Goal: Information Seeking & Learning: Learn about a topic

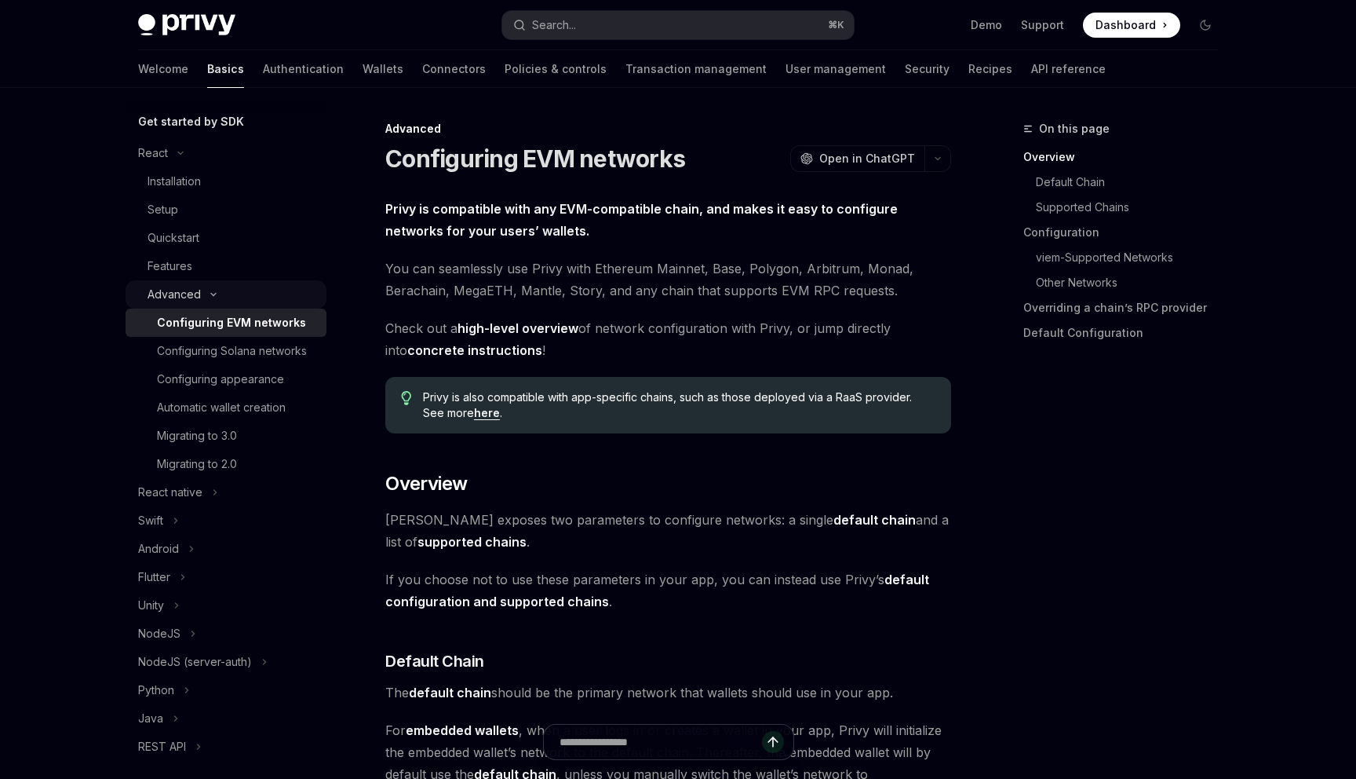
scroll to position [167, 0]
click at [175, 267] on div "Features" at bounding box center [170, 264] width 45 height 19
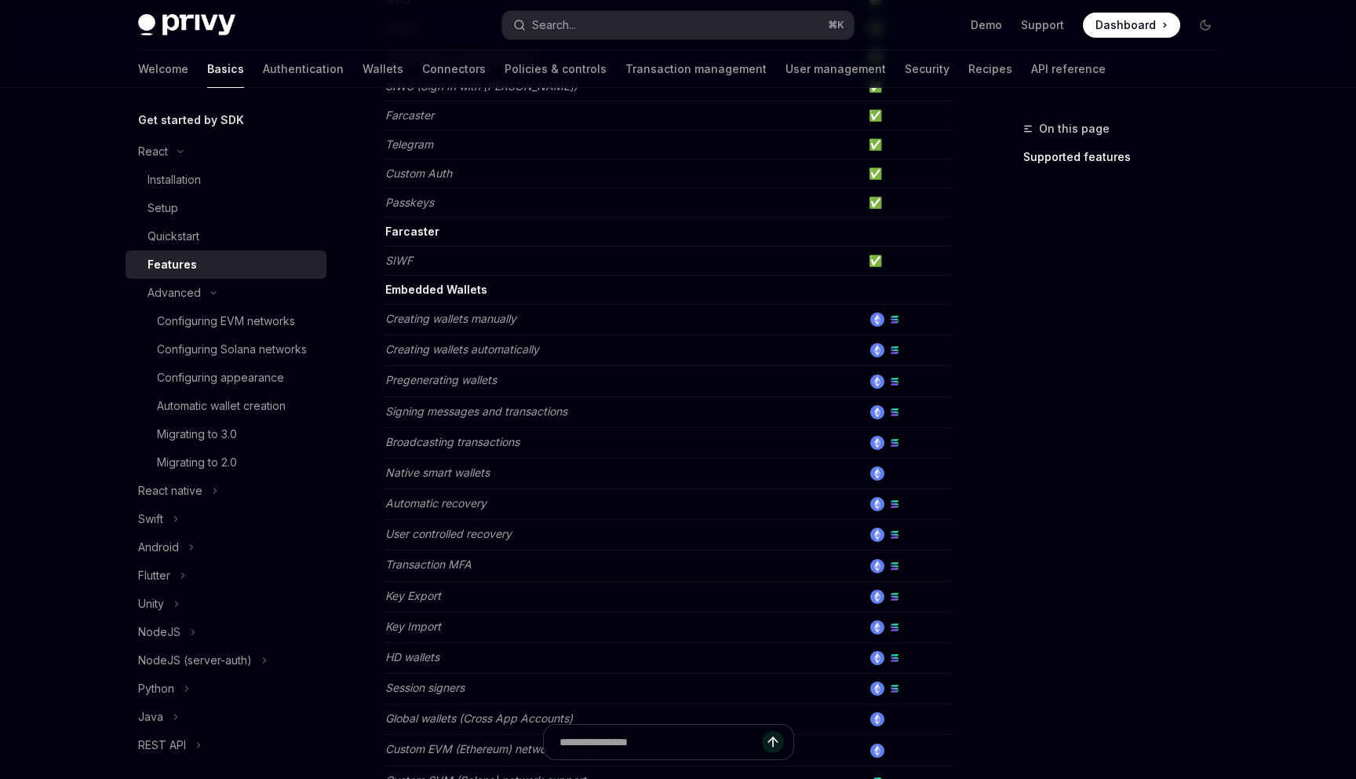
scroll to position [346, 0]
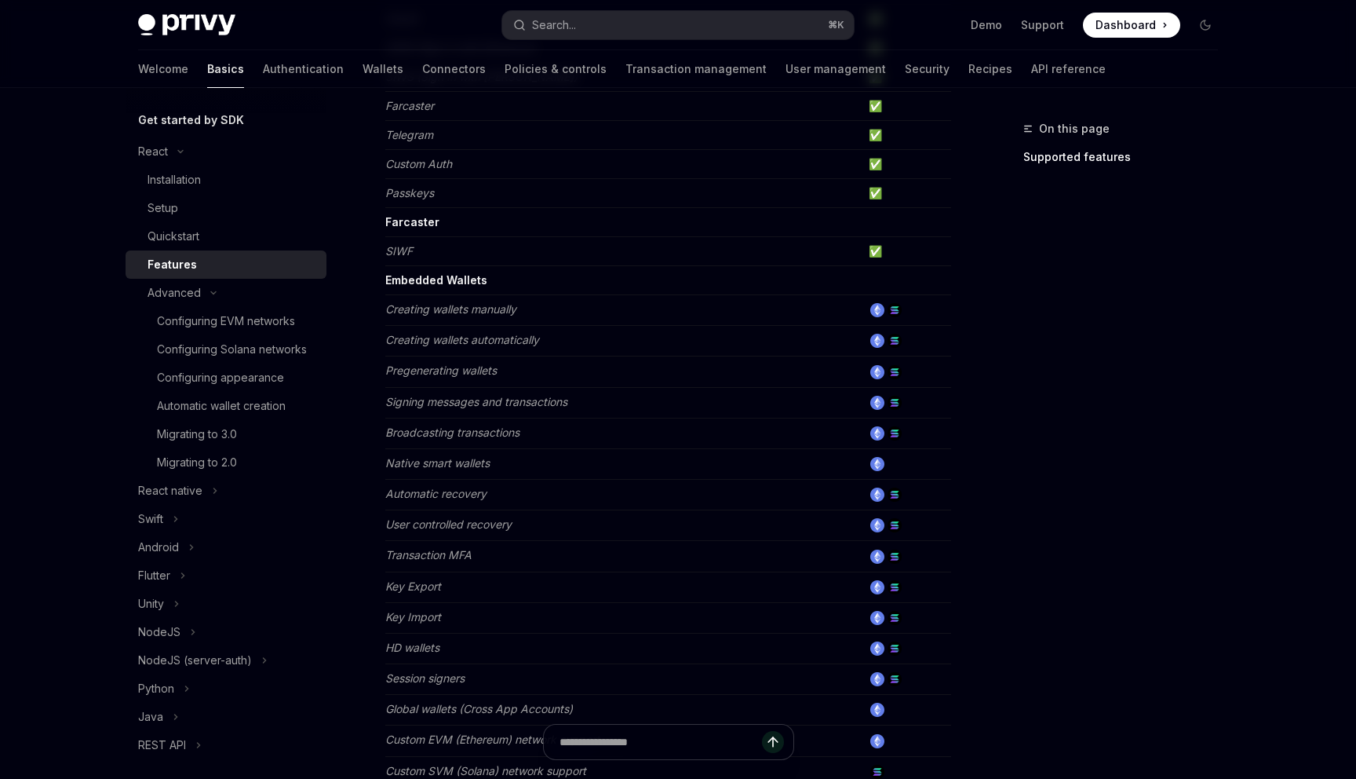
click at [902, 309] on img at bounding box center [895, 310] width 14 height 14
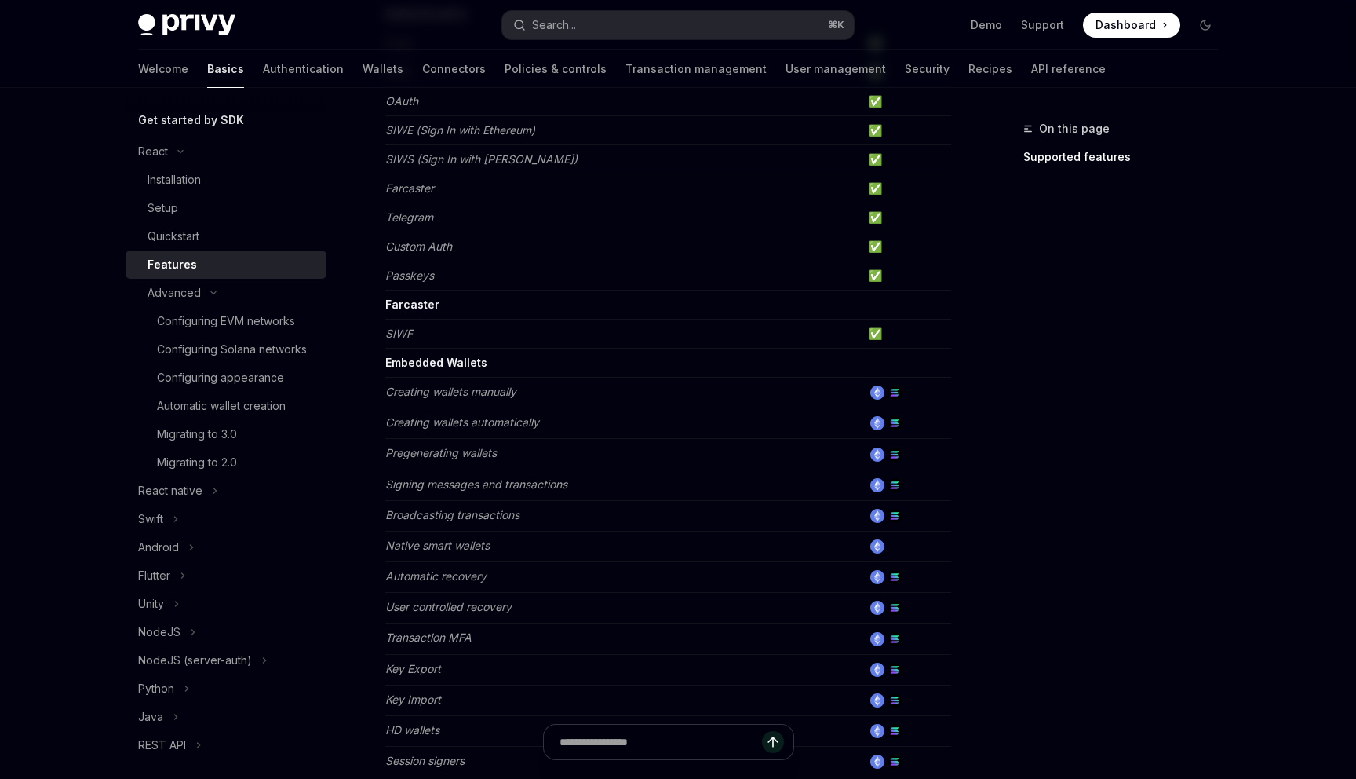
scroll to position [0, 0]
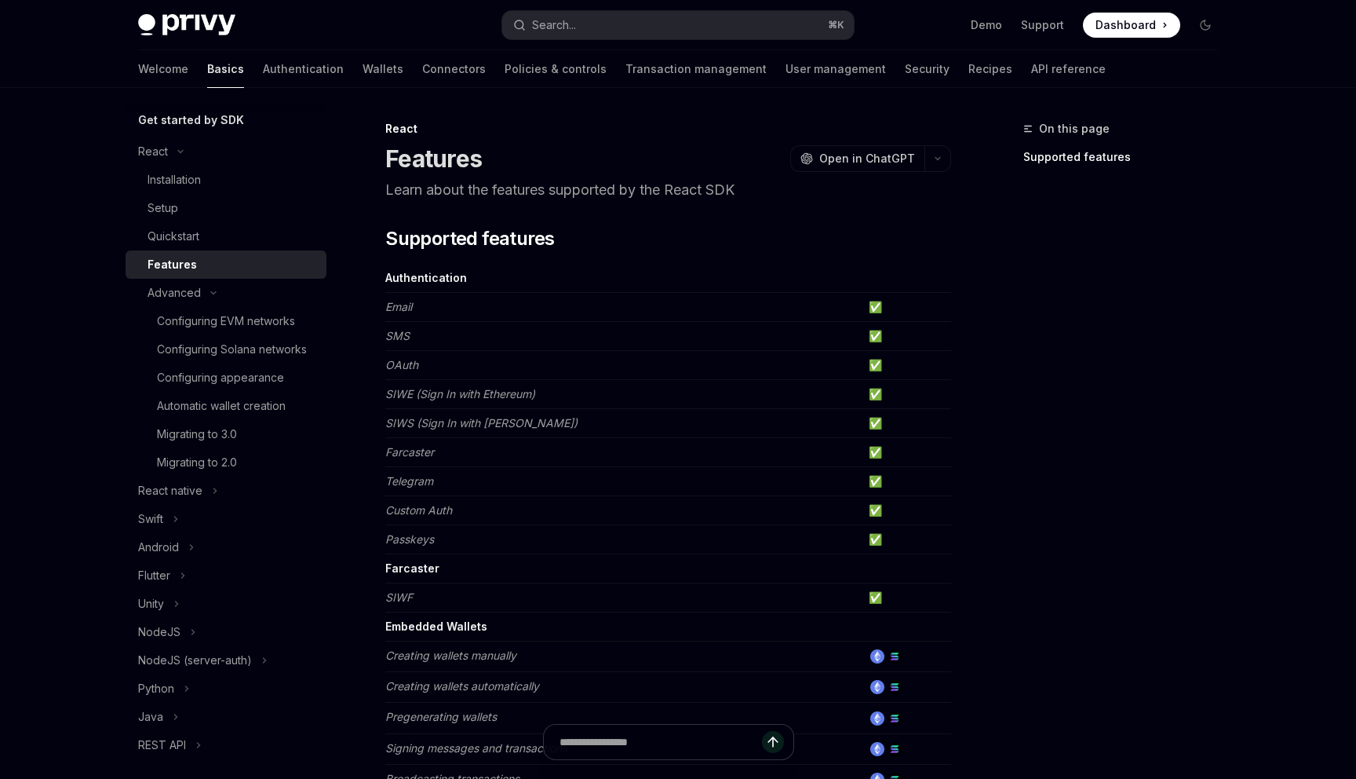
click at [410, 627] on strong "Embedded Wallets" at bounding box center [436, 625] width 102 height 13
click at [417, 561] on strong "Farcaster" at bounding box center [412, 567] width 54 height 13
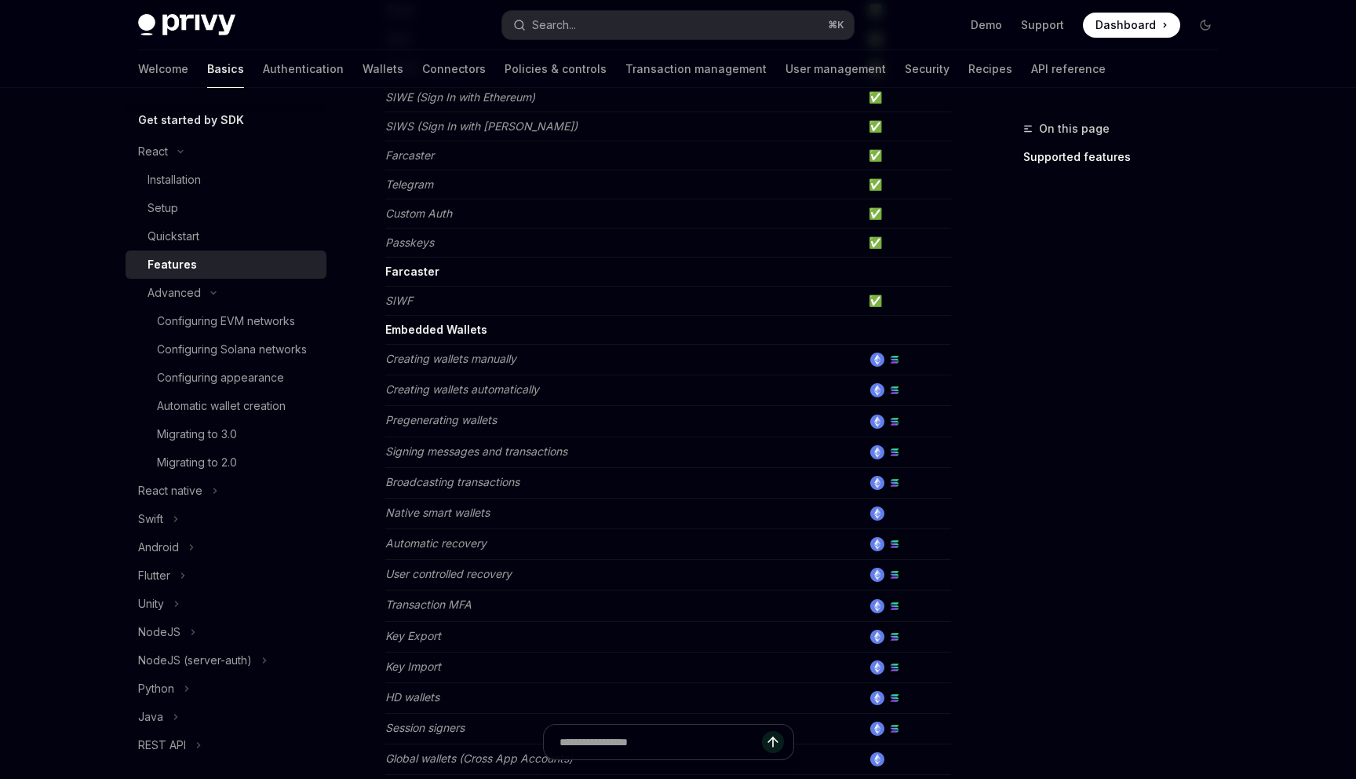
scroll to position [312, 0]
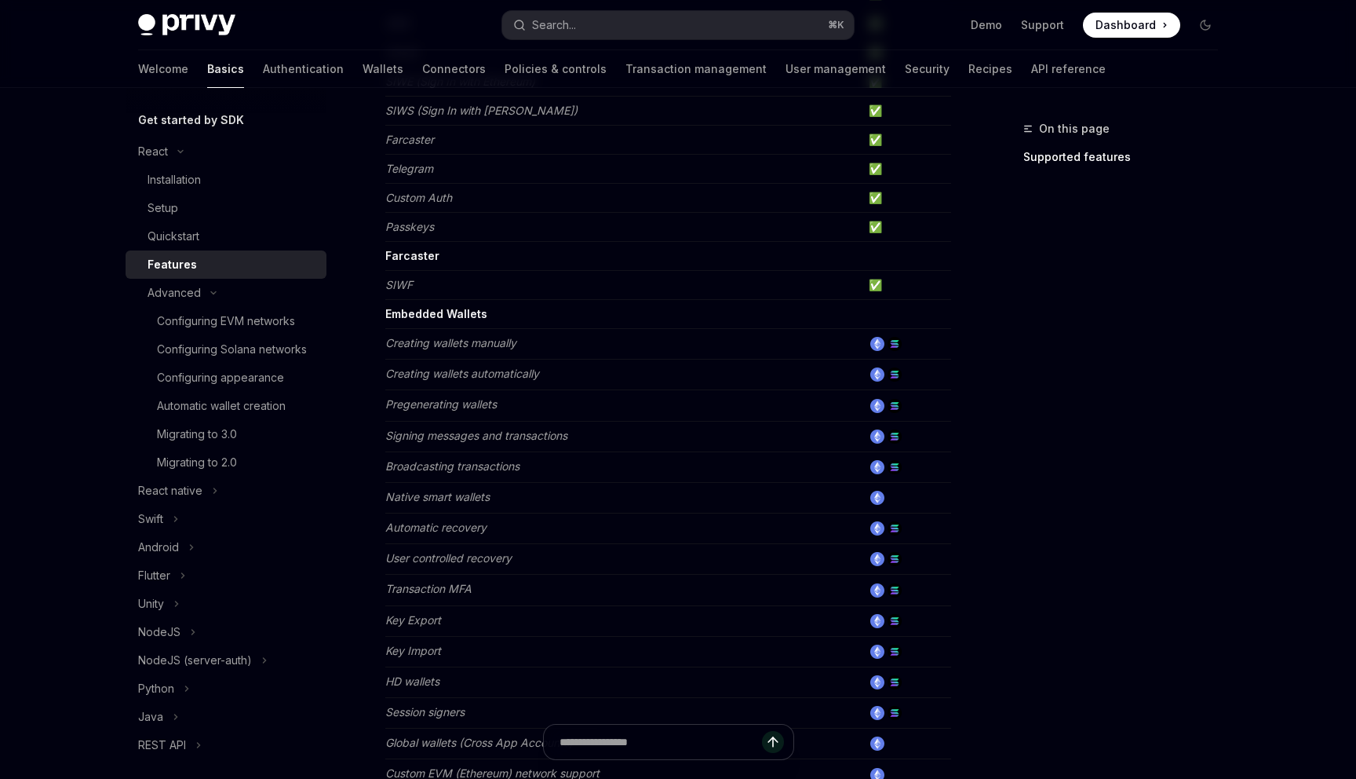
click at [898, 345] on img at bounding box center [895, 344] width 14 height 14
click at [874, 345] on img at bounding box center [877, 344] width 14 height 14
drag, startPoint x: 385, startPoint y: 343, endPoint x: 778, endPoint y: 342, distance: 392.4
click at [778, 342] on td "Creating wallets manually" at bounding box center [623, 344] width 477 height 31
click at [880, 347] on img at bounding box center [877, 344] width 14 height 14
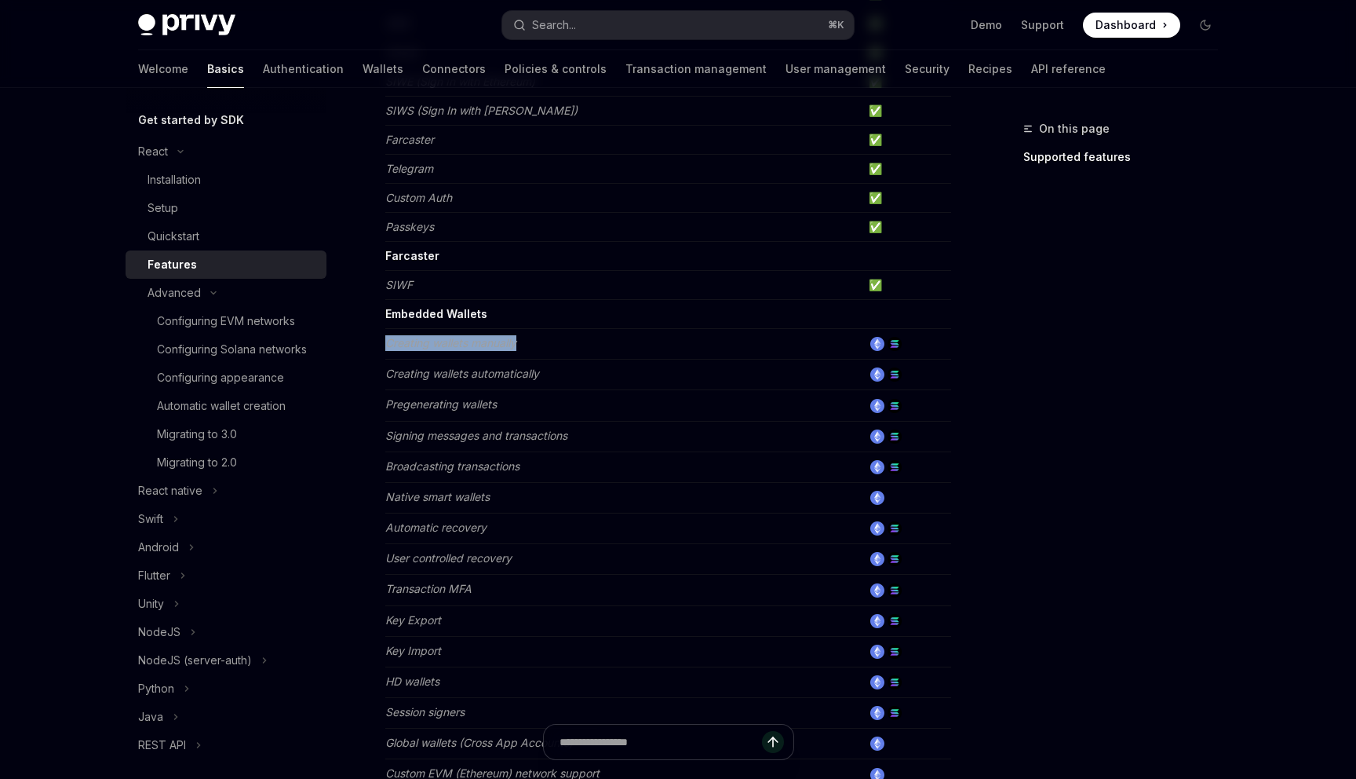
click at [902, 347] on img at bounding box center [895, 344] width 14 height 14
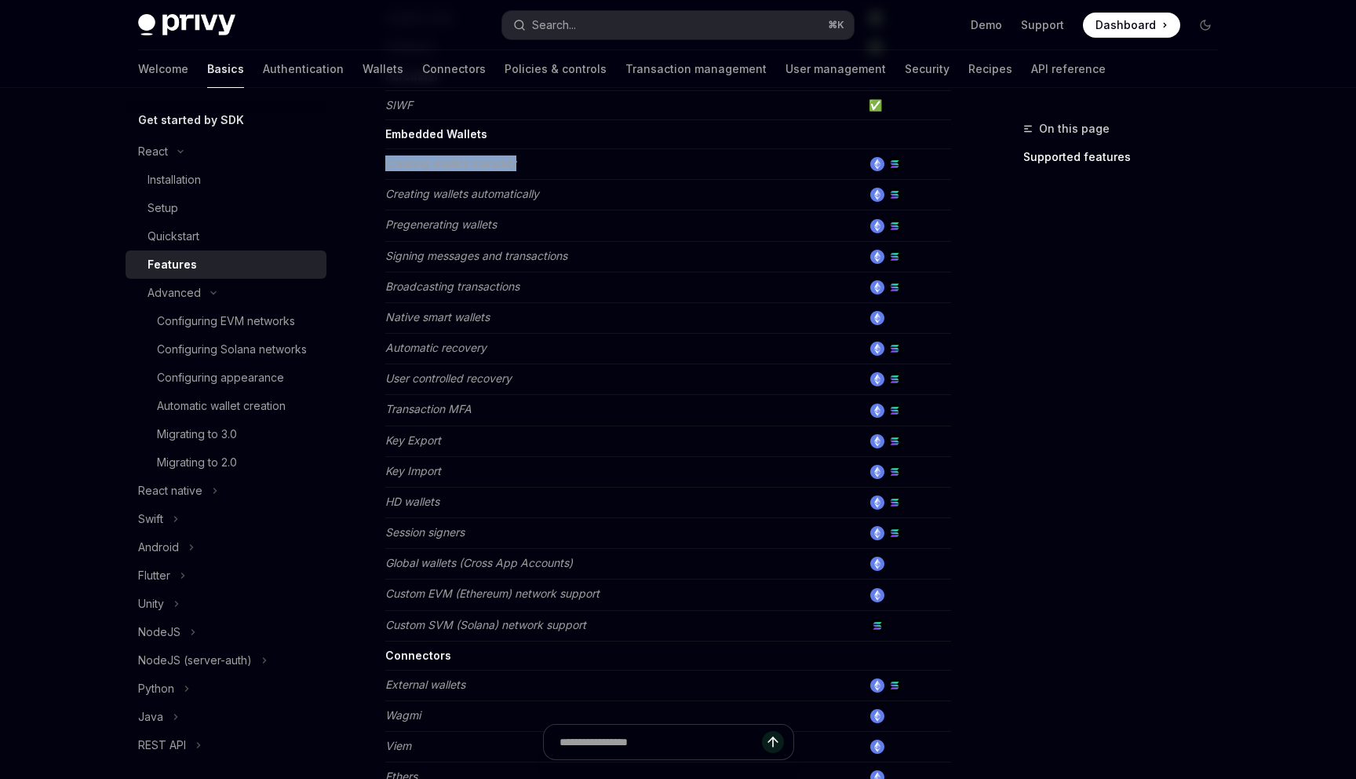
scroll to position [489, 0]
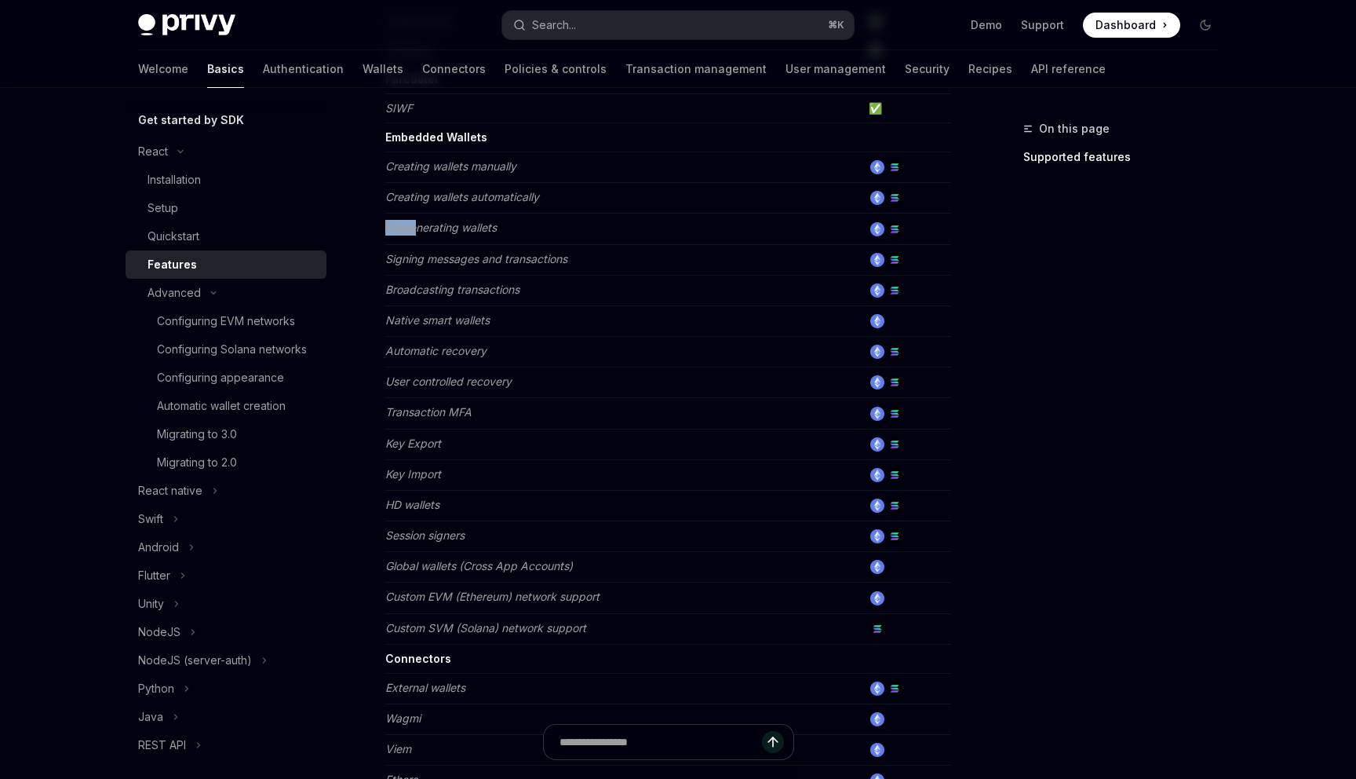
drag, startPoint x: 387, startPoint y: 230, endPoint x: 447, endPoint y: 230, distance: 59.6
click at [421, 230] on em "Pregenerating wallets" at bounding box center [440, 227] width 111 height 13
click at [473, 230] on em "Pregenerating wallets" at bounding box center [440, 227] width 111 height 13
drag, startPoint x: 413, startPoint y: 195, endPoint x: 501, endPoint y: 195, distance: 87.9
click at [445, 195] on em "Creating wallets automatically" at bounding box center [462, 196] width 154 height 13
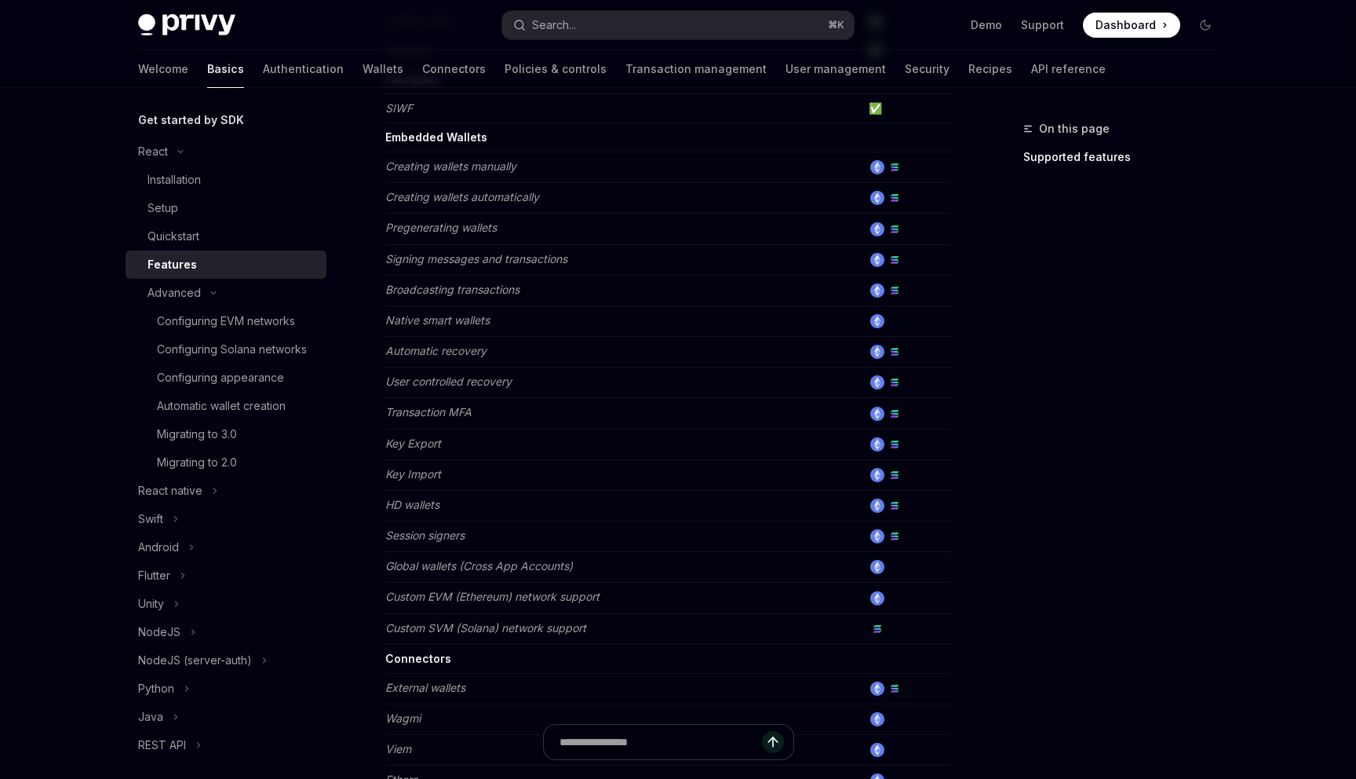
click at [426, 165] on em "Creating wallets manually" at bounding box center [450, 165] width 131 height 13
drag, startPoint x: 405, startPoint y: 322, endPoint x: 513, endPoint y: 320, distance: 107.5
click at [513, 321] on td "Native smart wallets" at bounding box center [623, 320] width 477 height 31
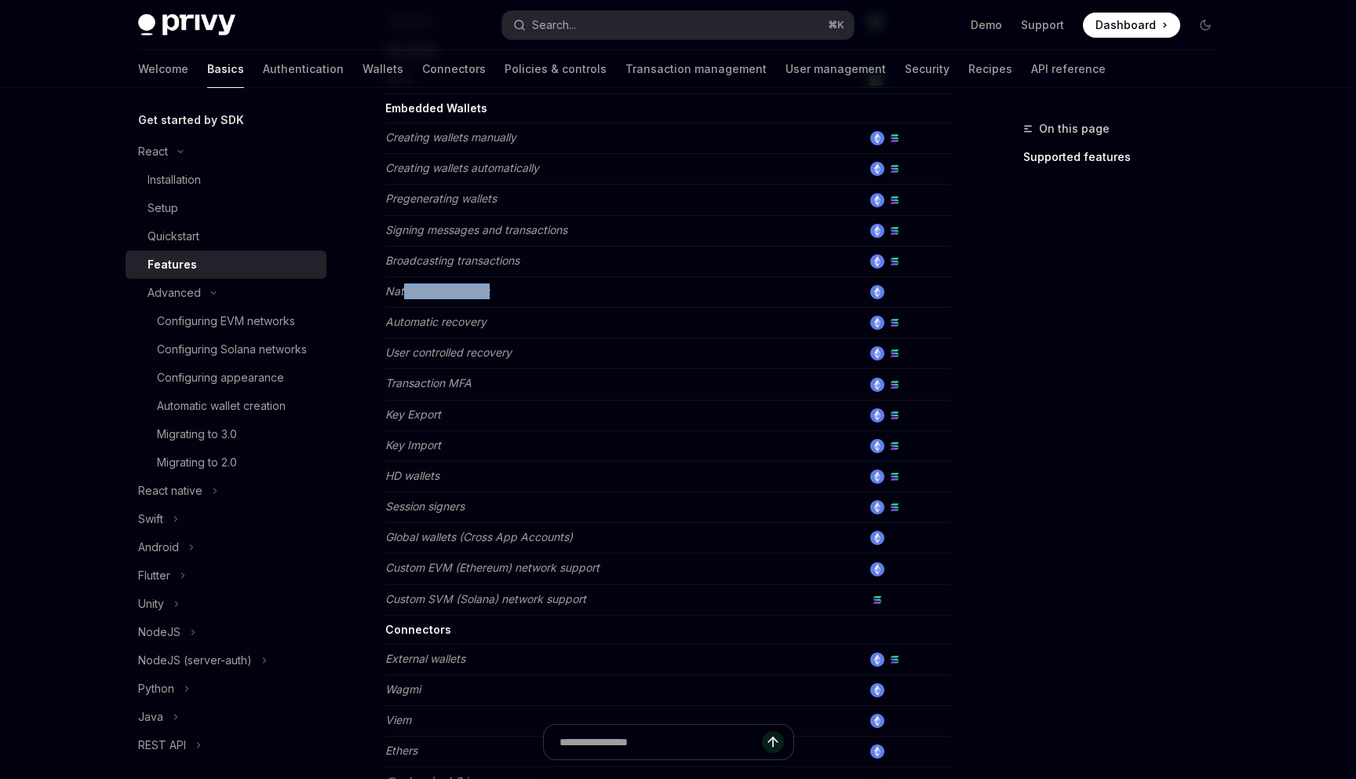
scroll to position [521, 0]
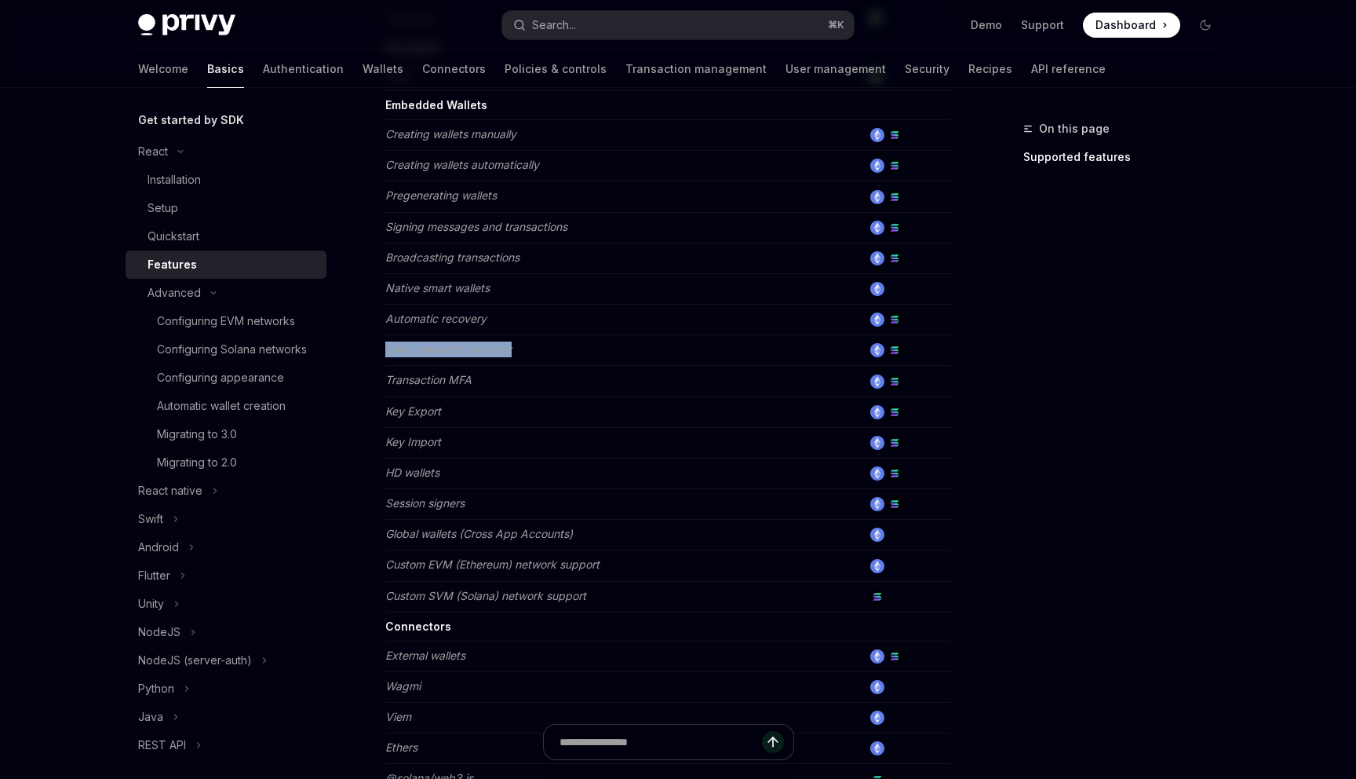
drag, startPoint x: 388, startPoint y: 350, endPoint x: 544, endPoint y: 350, distance: 156.2
click at [544, 350] on td "User controlled recovery" at bounding box center [623, 350] width 477 height 31
click at [436, 320] on em "Automatic recovery" at bounding box center [435, 318] width 101 height 13
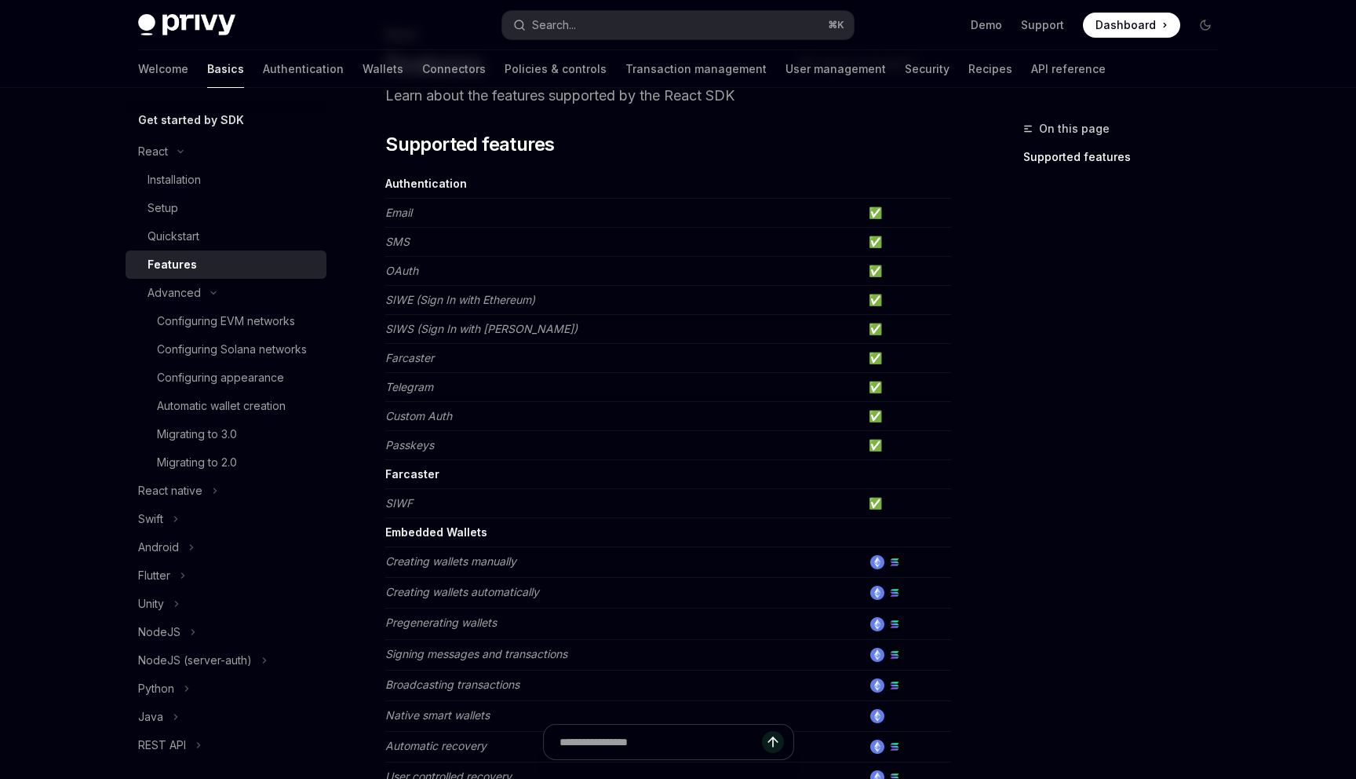
scroll to position [0, 0]
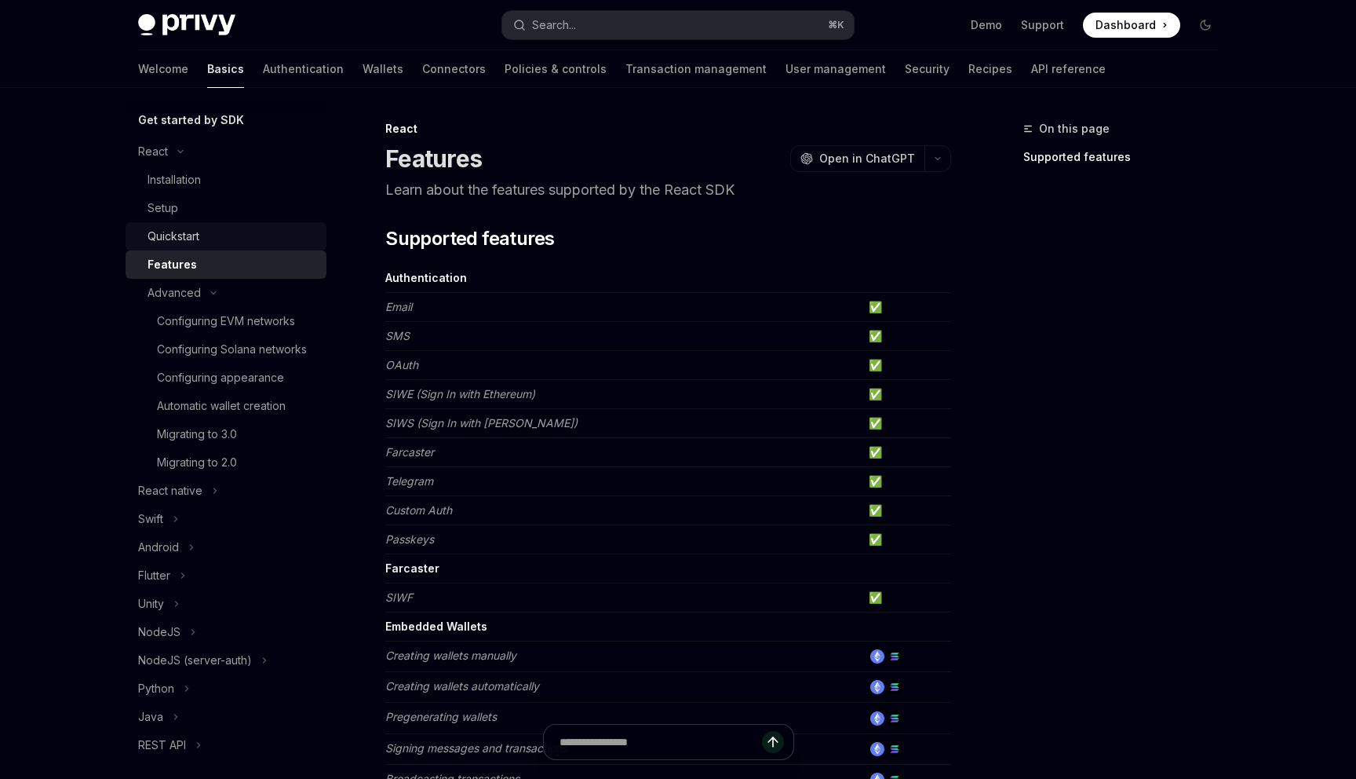
click at [165, 228] on div "Quickstart" at bounding box center [174, 236] width 52 height 19
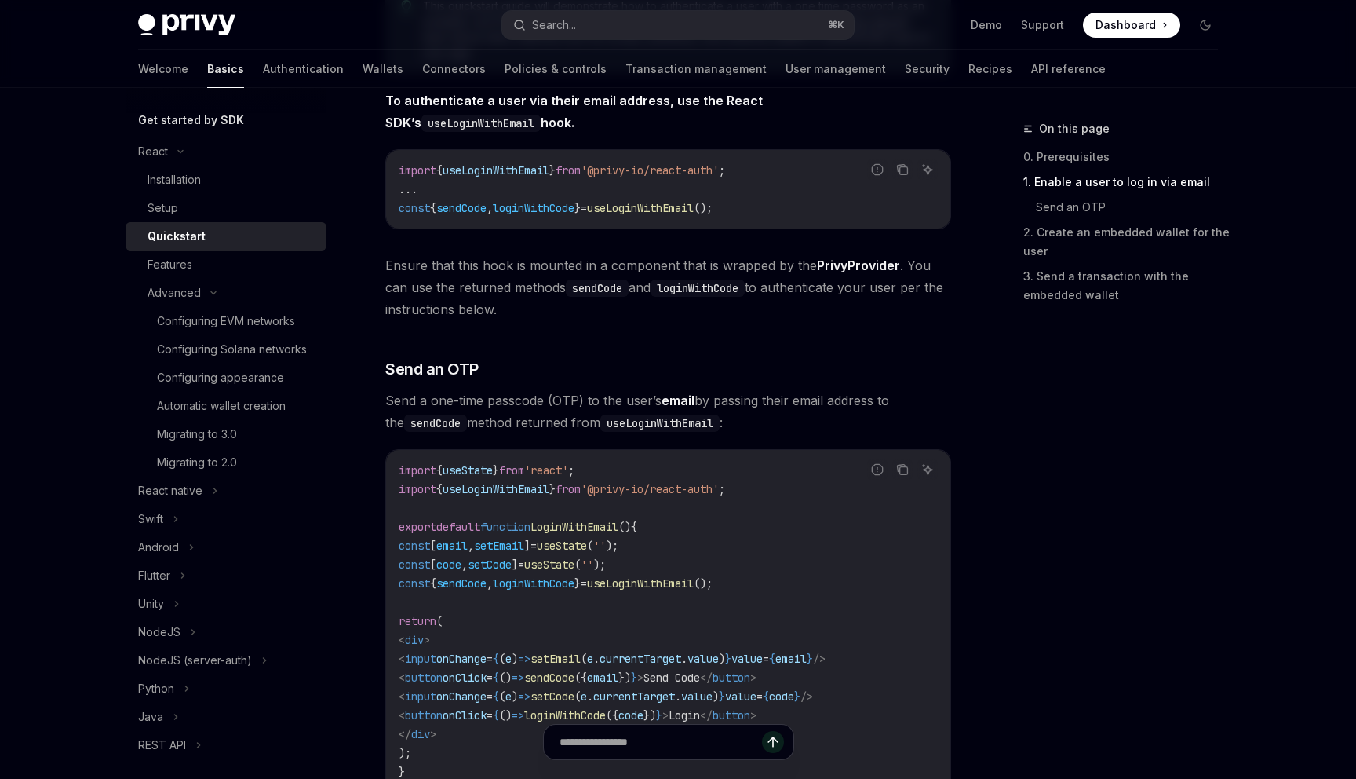
scroll to position [392, 0]
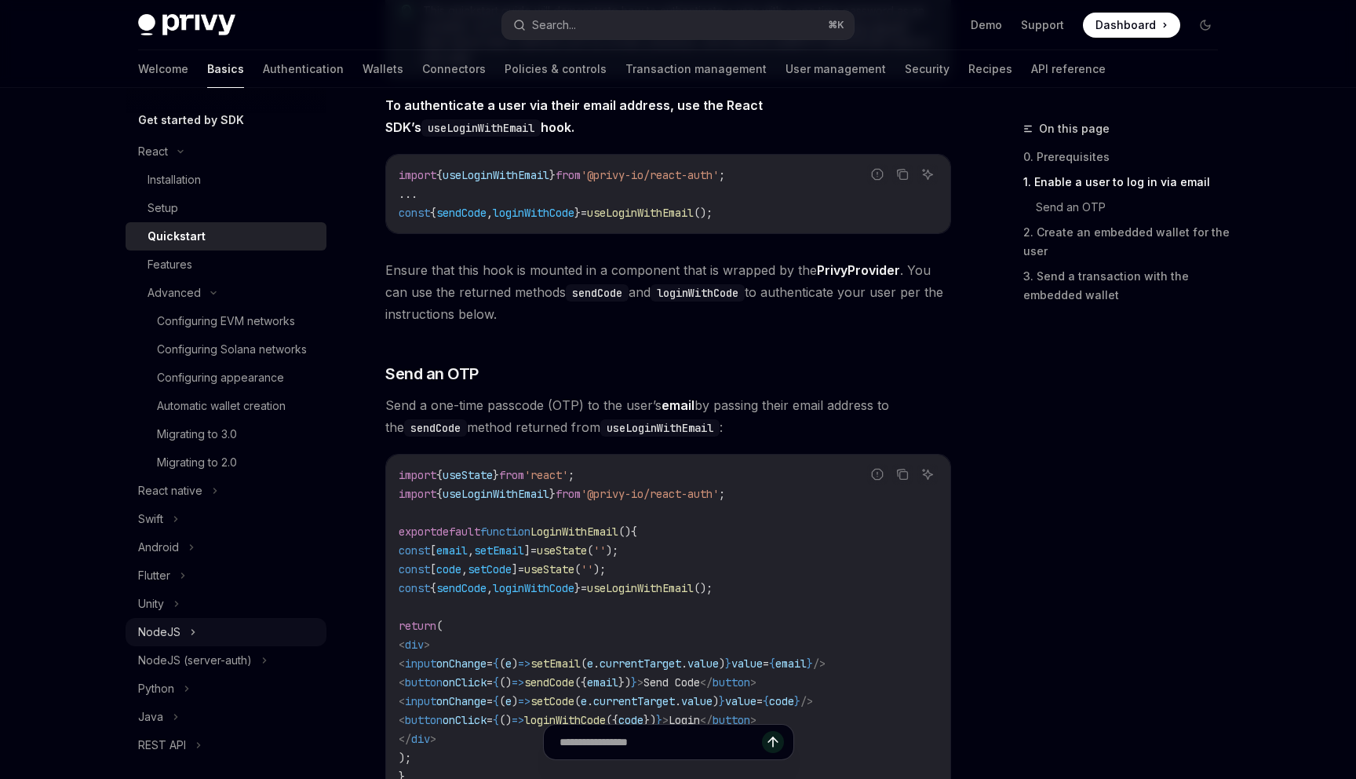
click at [166, 631] on div "NodeJS" at bounding box center [159, 631] width 42 height 19
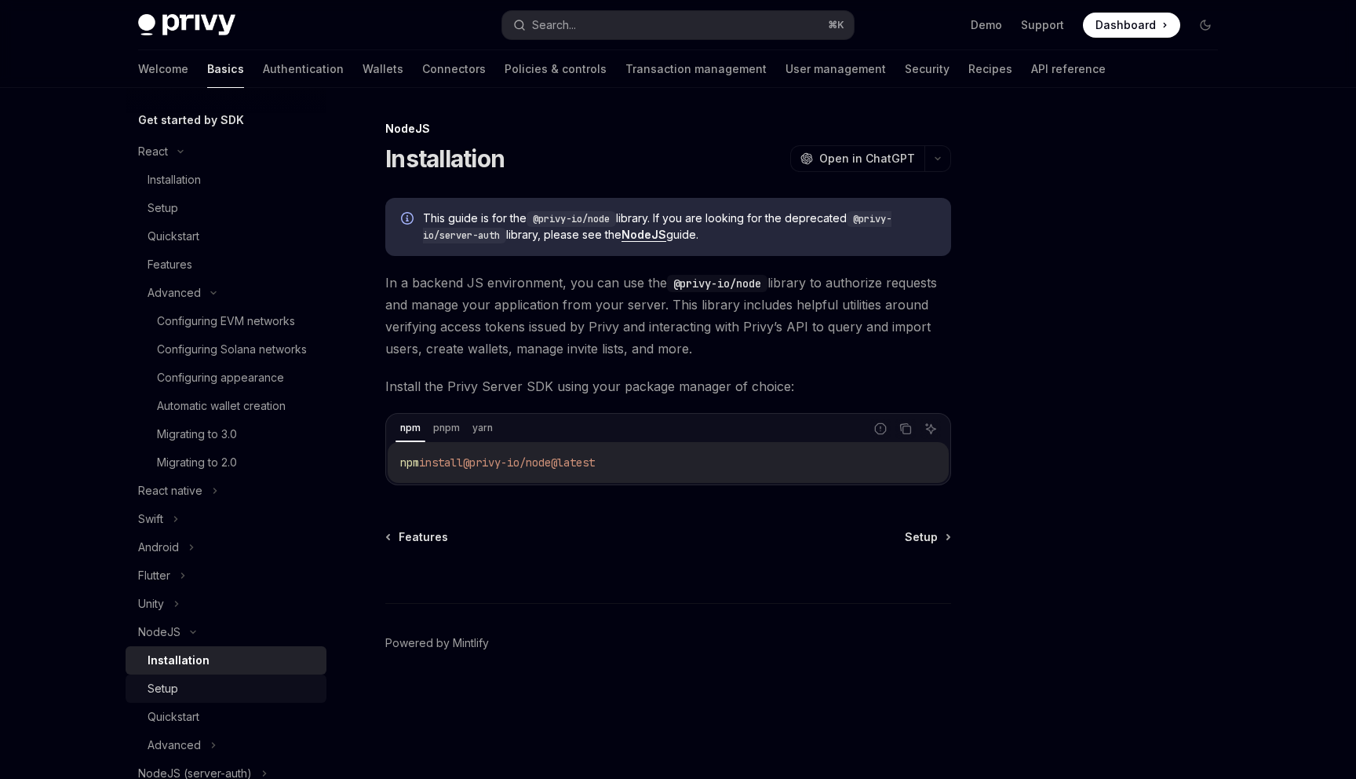
click at [177, 690] on div "Setup" at bounding box center [163, 688] width 31 height 19
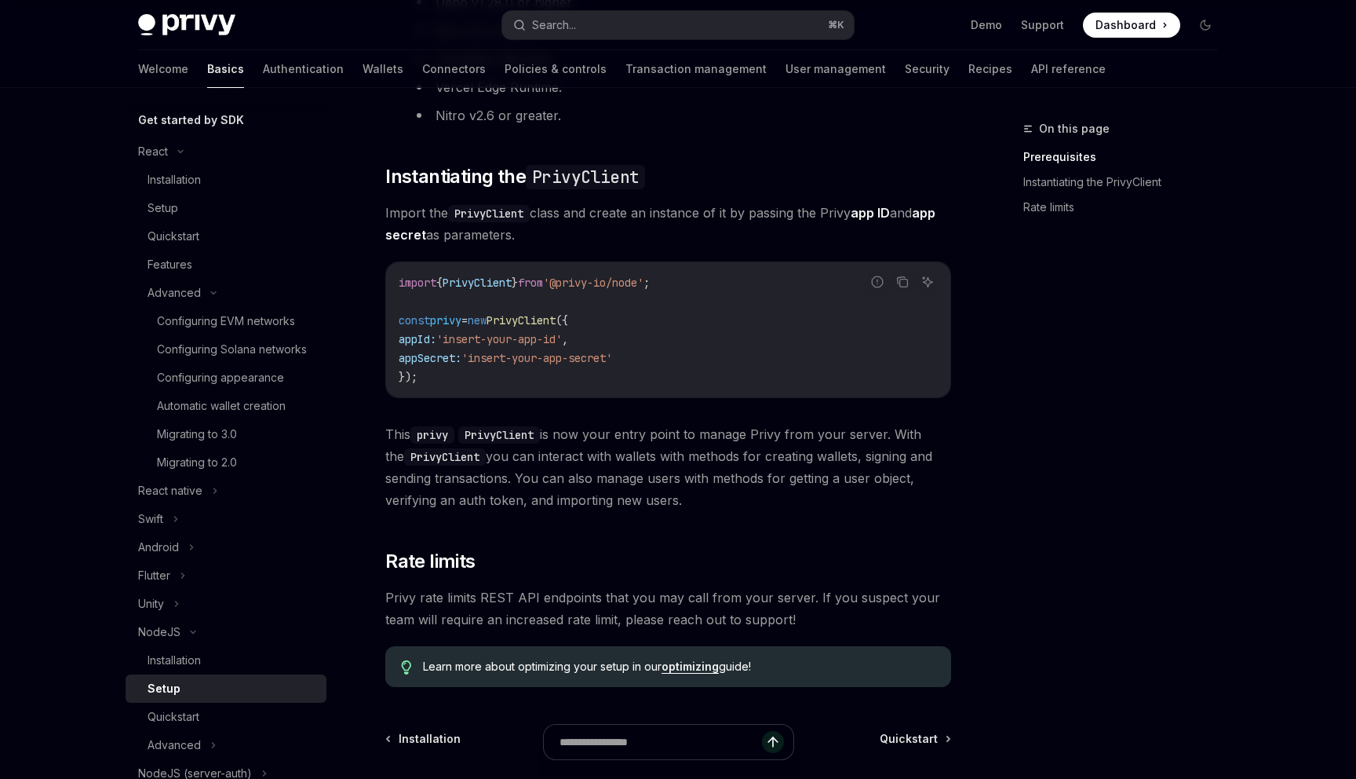
scroll to position [531, 0]
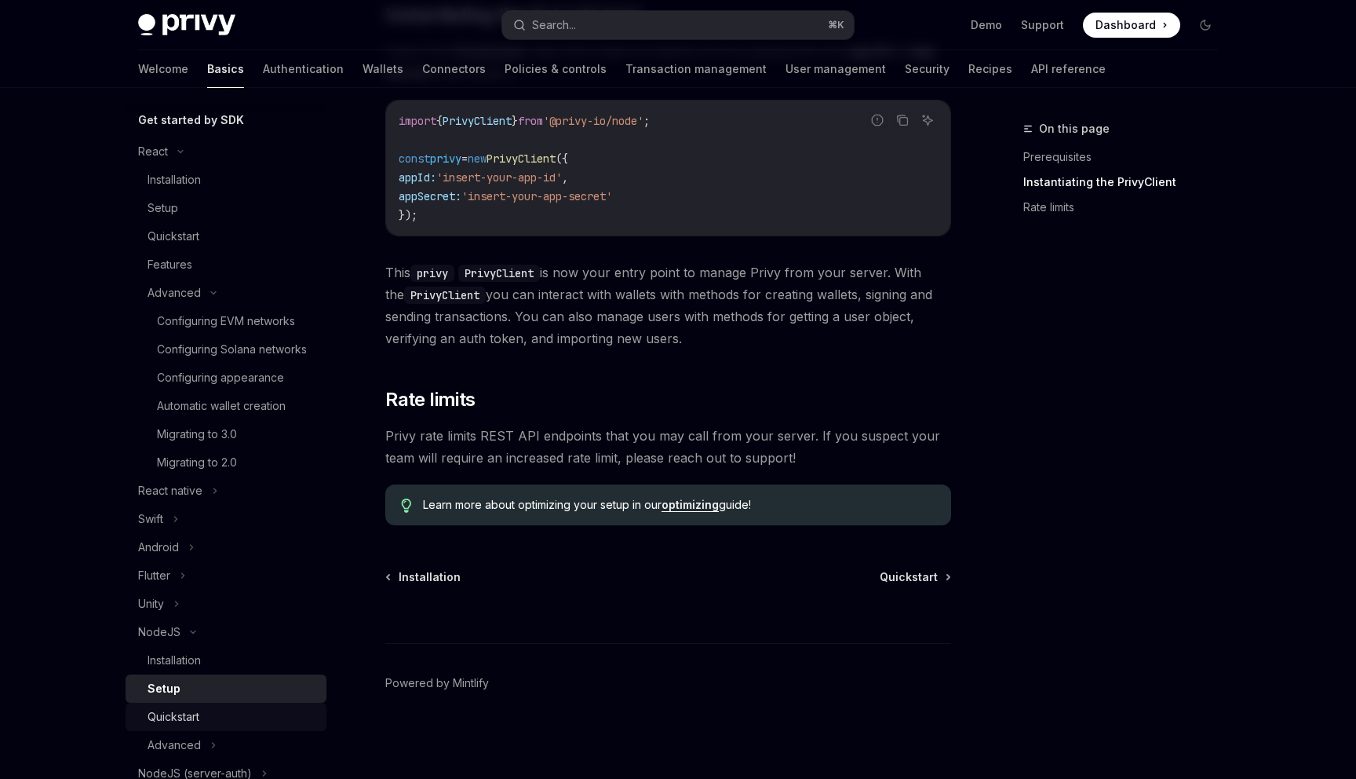
click at [184, 713] on div "Quickstart" at bounding box center [174, 716] width 52 height 19
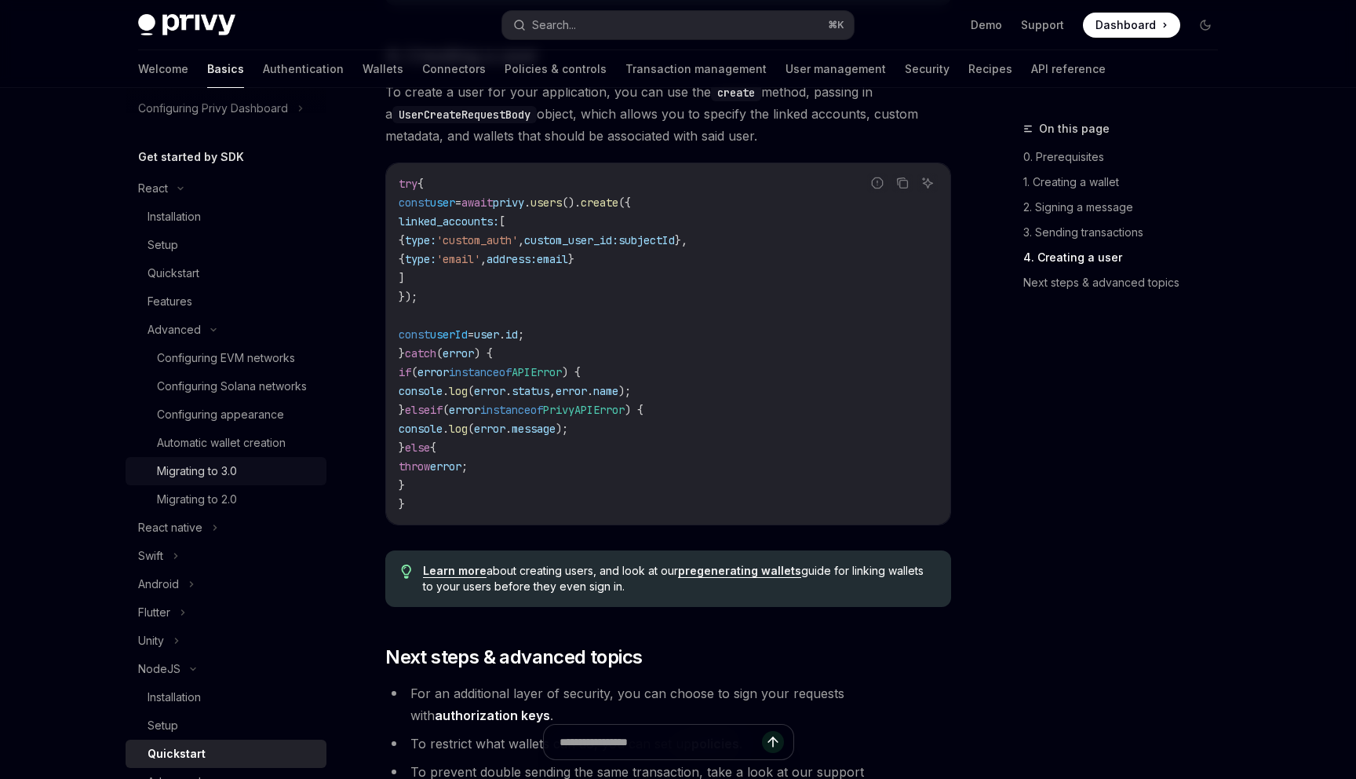
scroll to position [127, 0]
click at [220, 444] on div "Automatic wallet creation" at bounding box center [221, 445] width 129 height 19
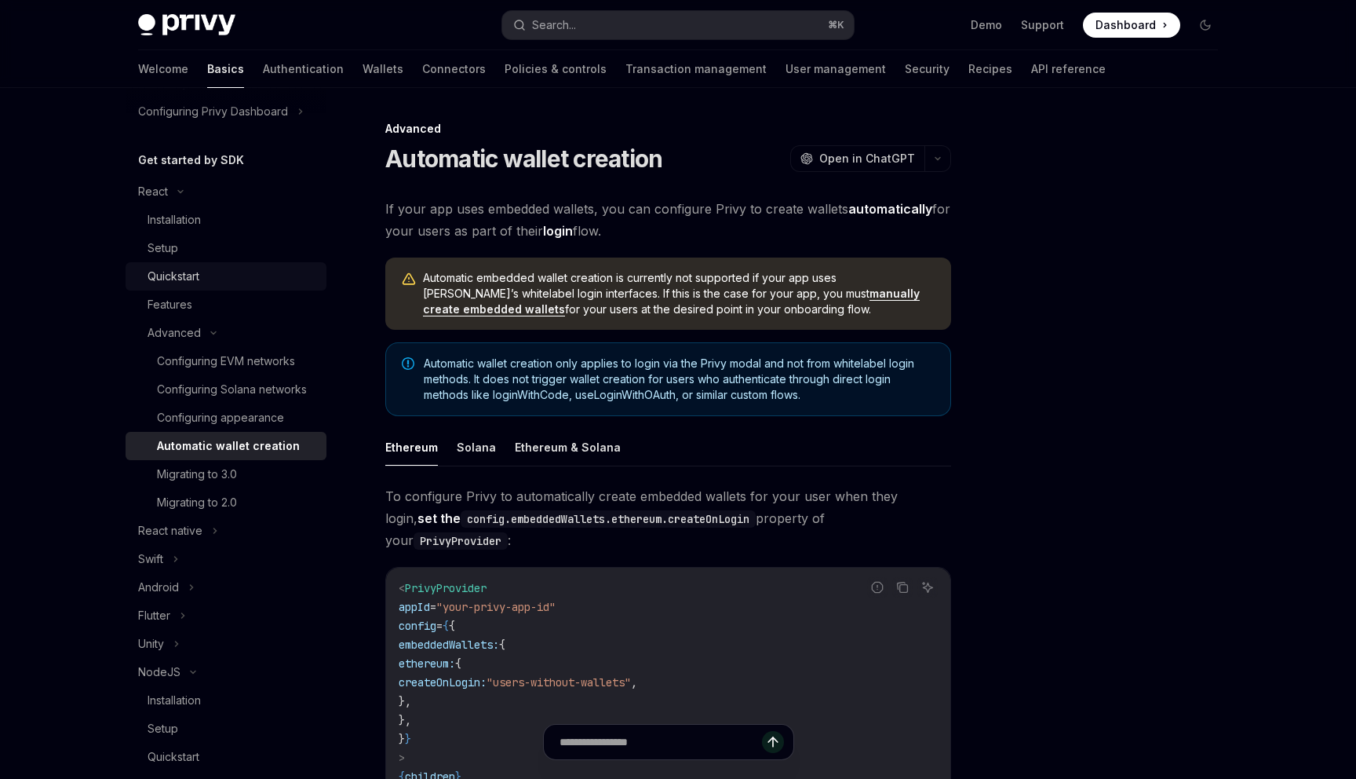
click at [212, 277] on div "Quickstart" at bounding box center [233, 276] width 170 height 19
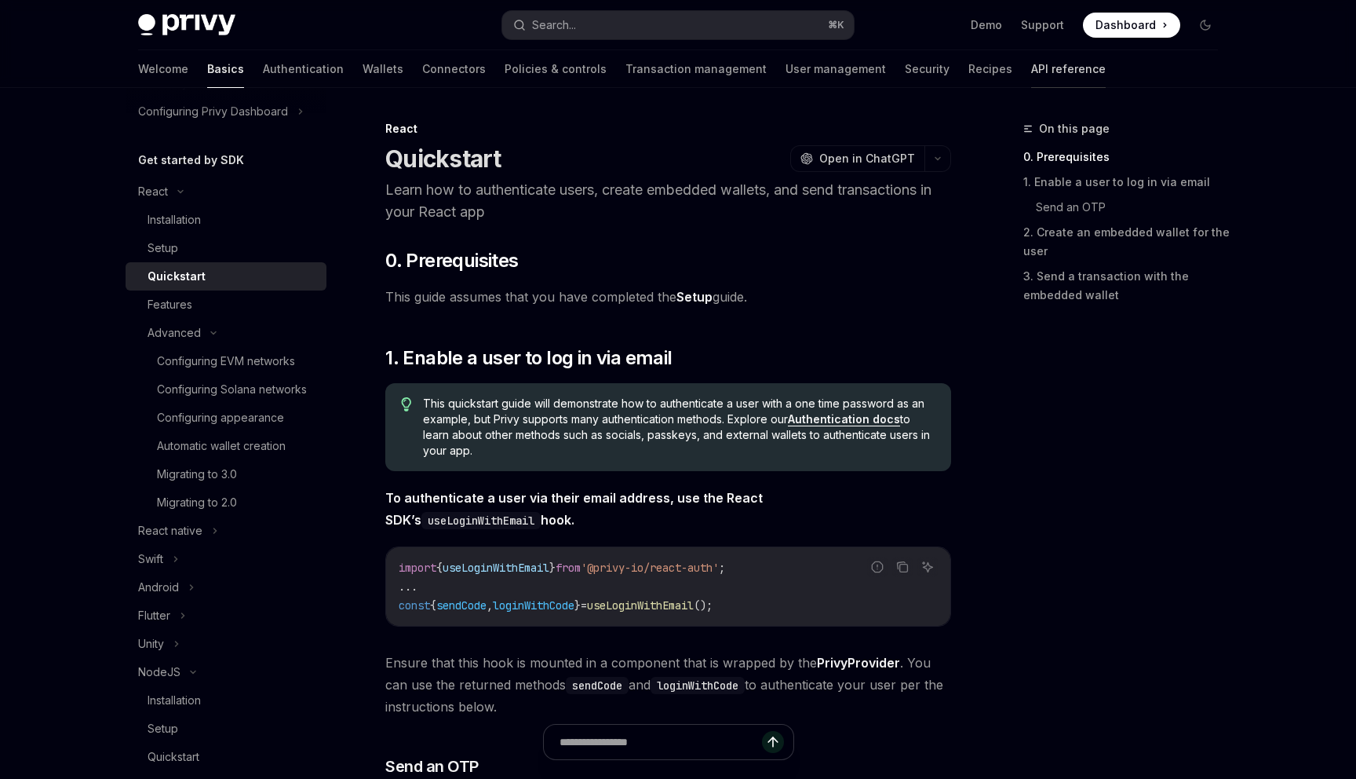
click at [1031, 75] on link "API reference" at bounding box center [1068, 69] width 75 height 38
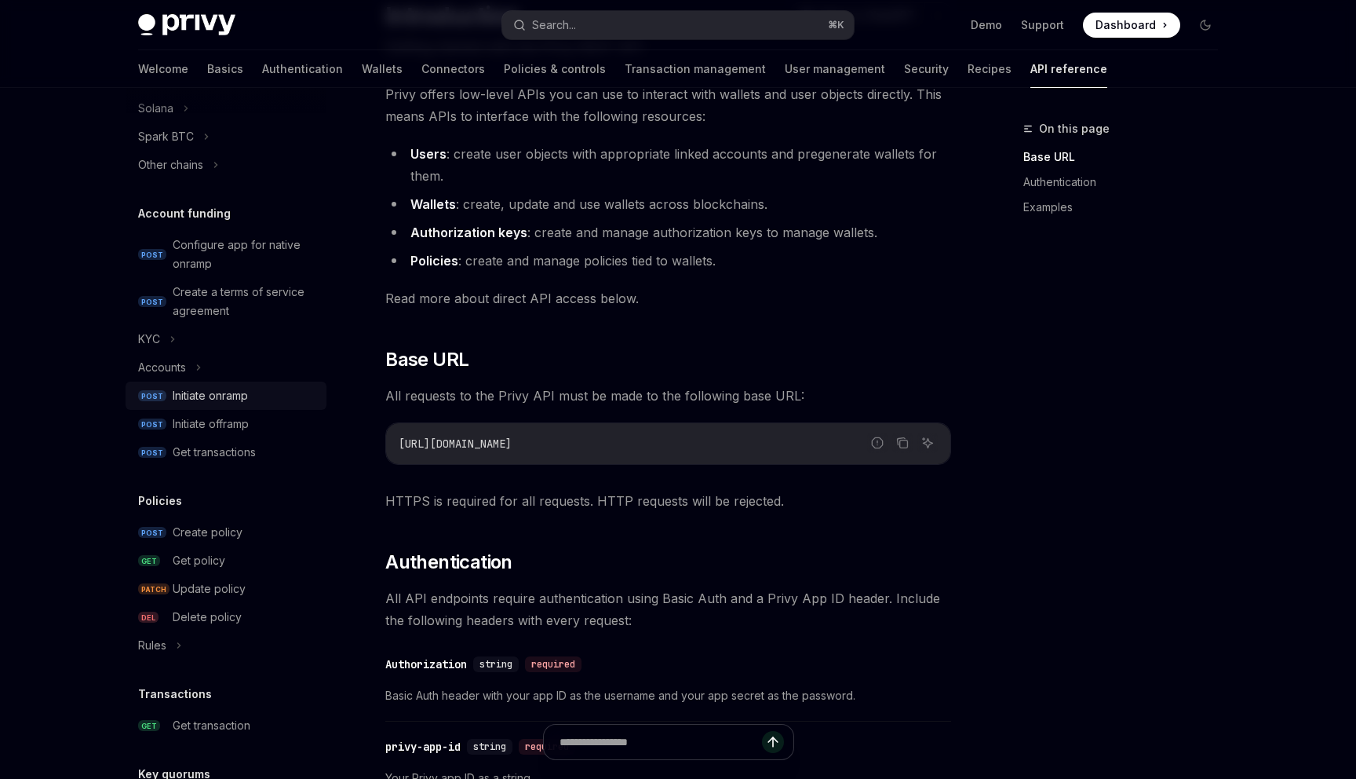
scroll to position [451, 0]
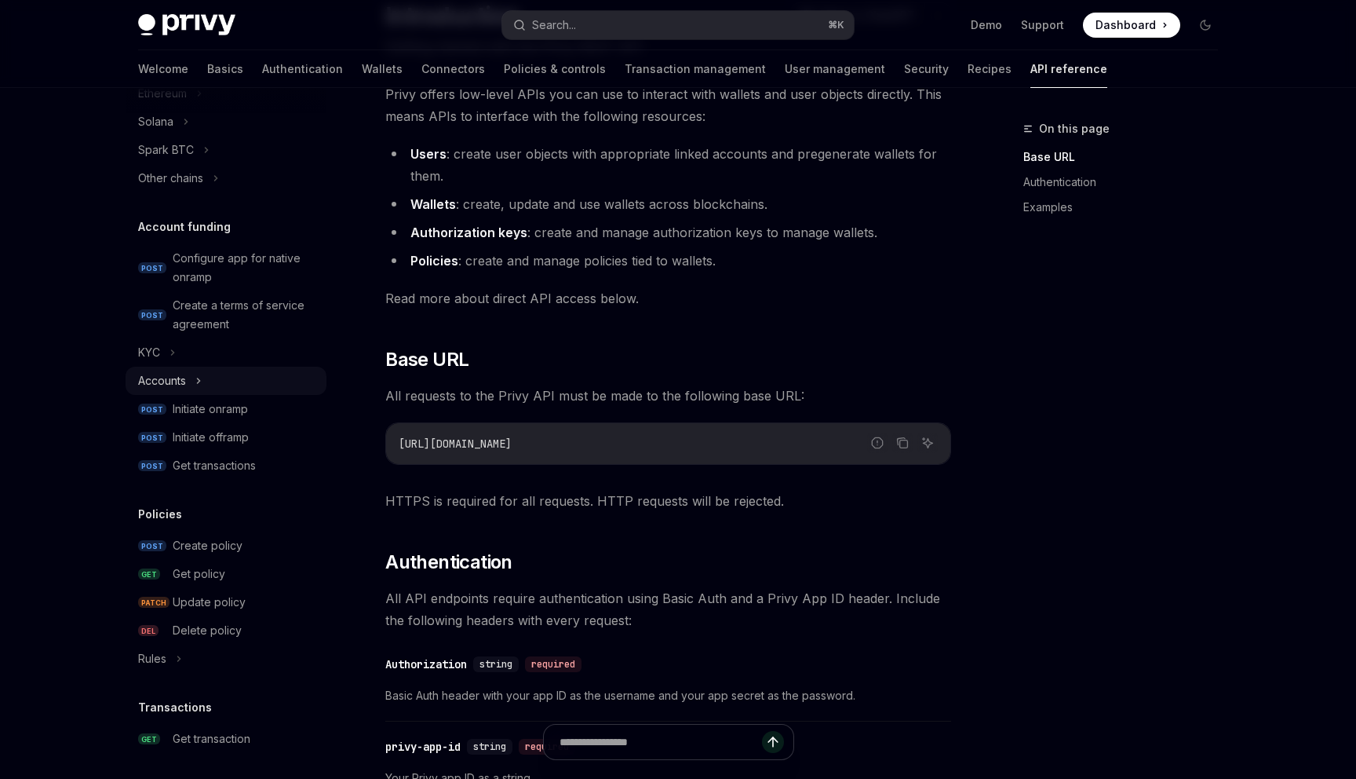
click at [209, 380] on div "Accounts" at bounding box center [226, 381] width 201 height 28
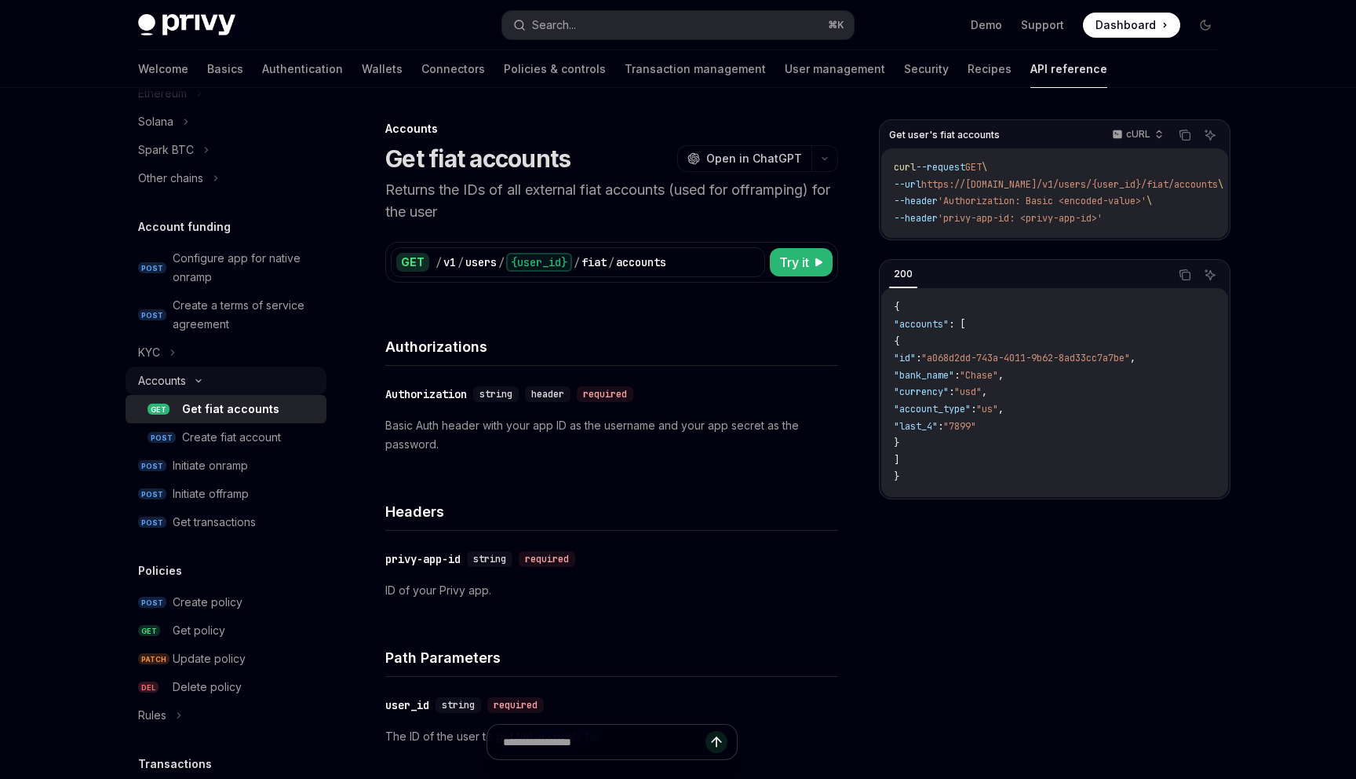
click at [209, 380] on div "Accounts" at bounding box center [226, 381] width 201 height 28
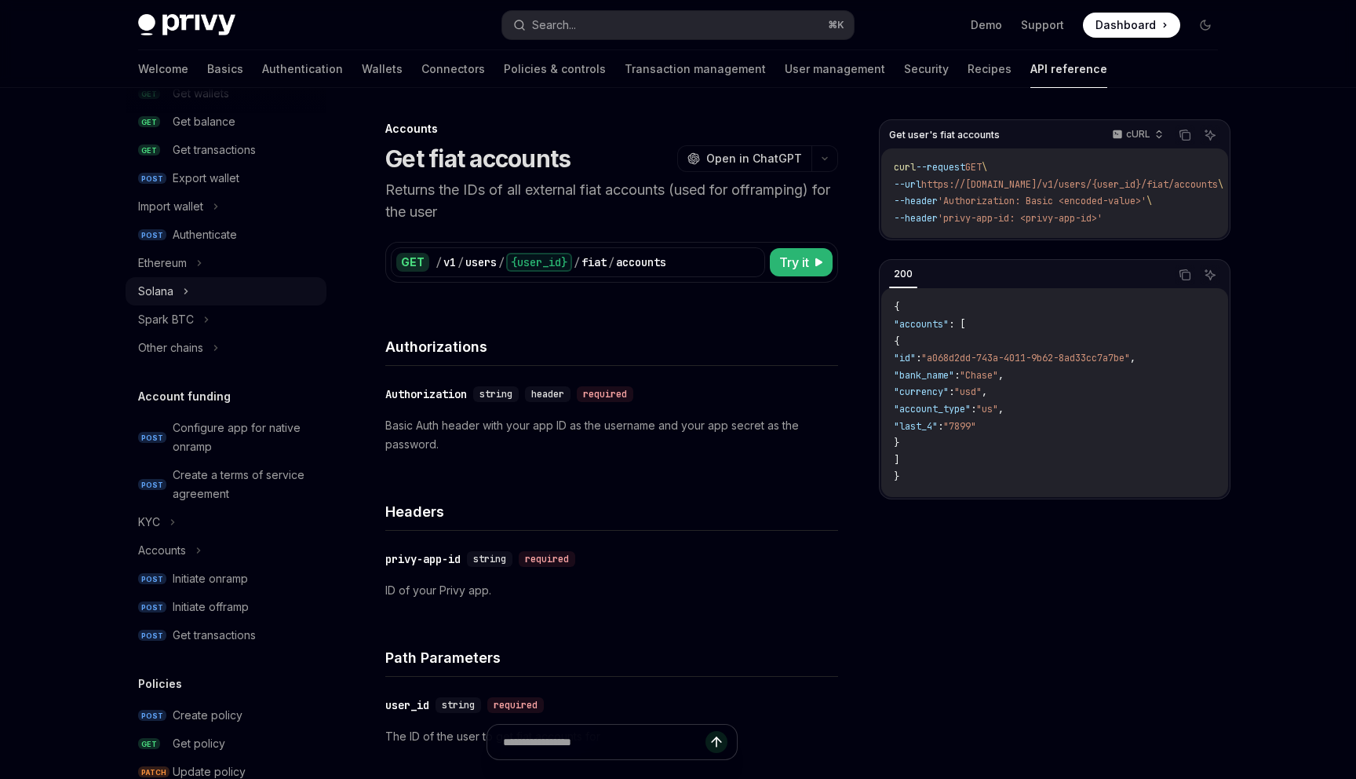
scroll to position [283, 0]
click at [184, 264] on div "Ethereum" at bounding box center [162, 261] width 49 height 19
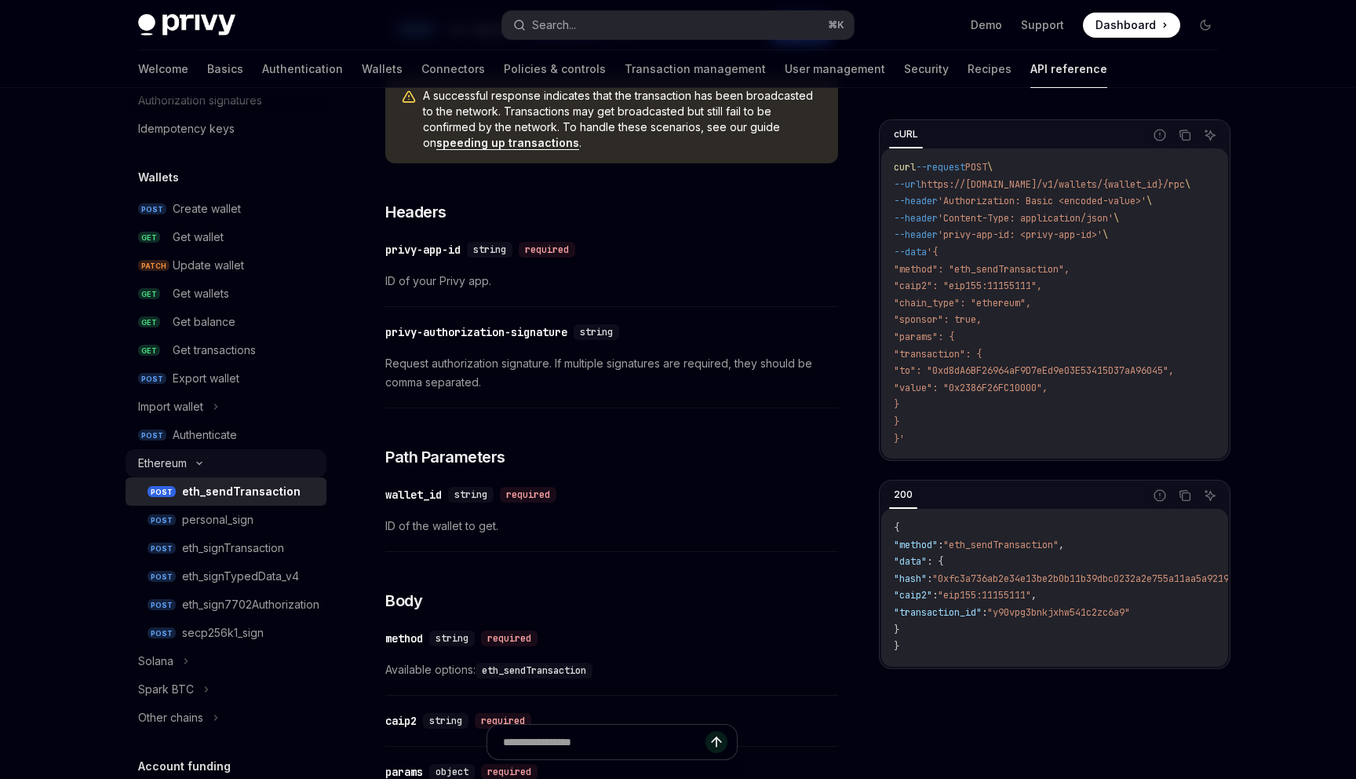
scroll to position [97, 0]
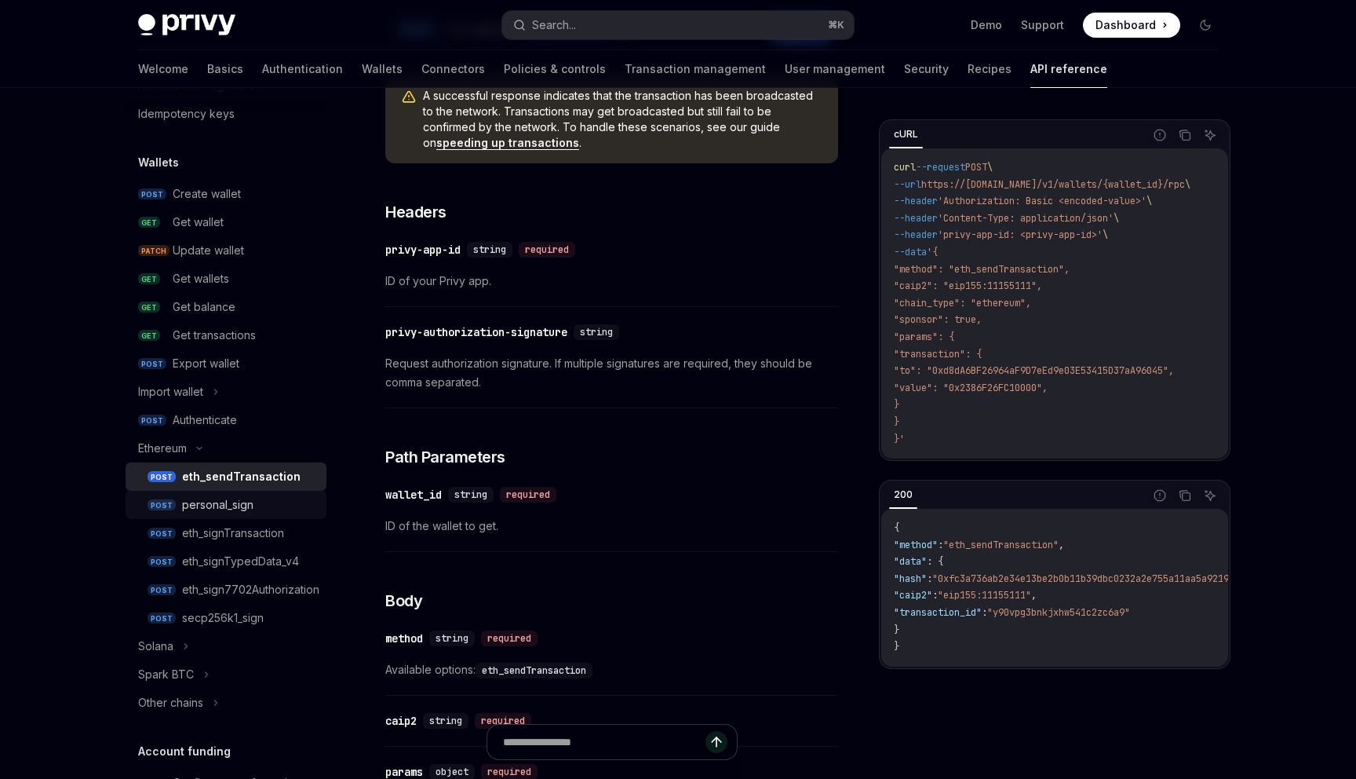
click at [218, 507] on div "personal_sign" at bounding box center [217, 504] width 71 height 19
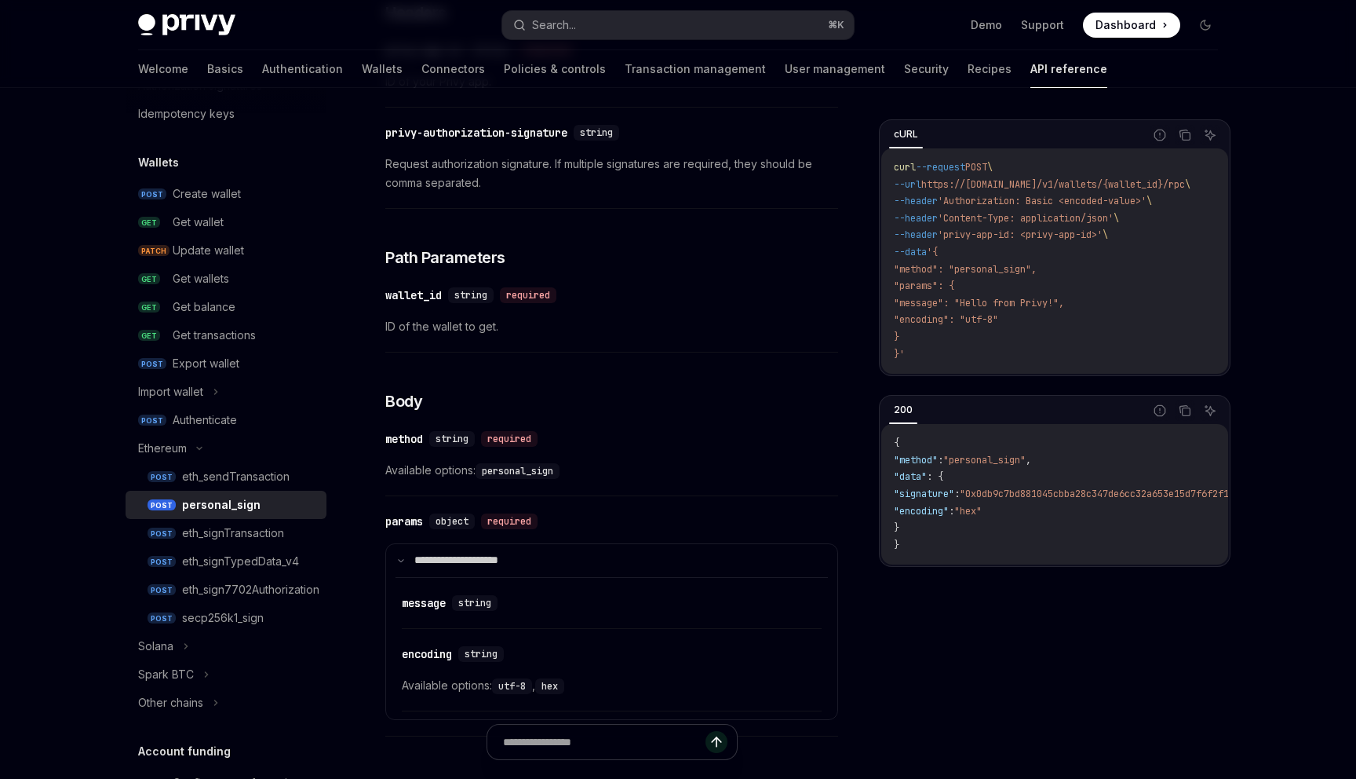
scroll to position [276, 0]
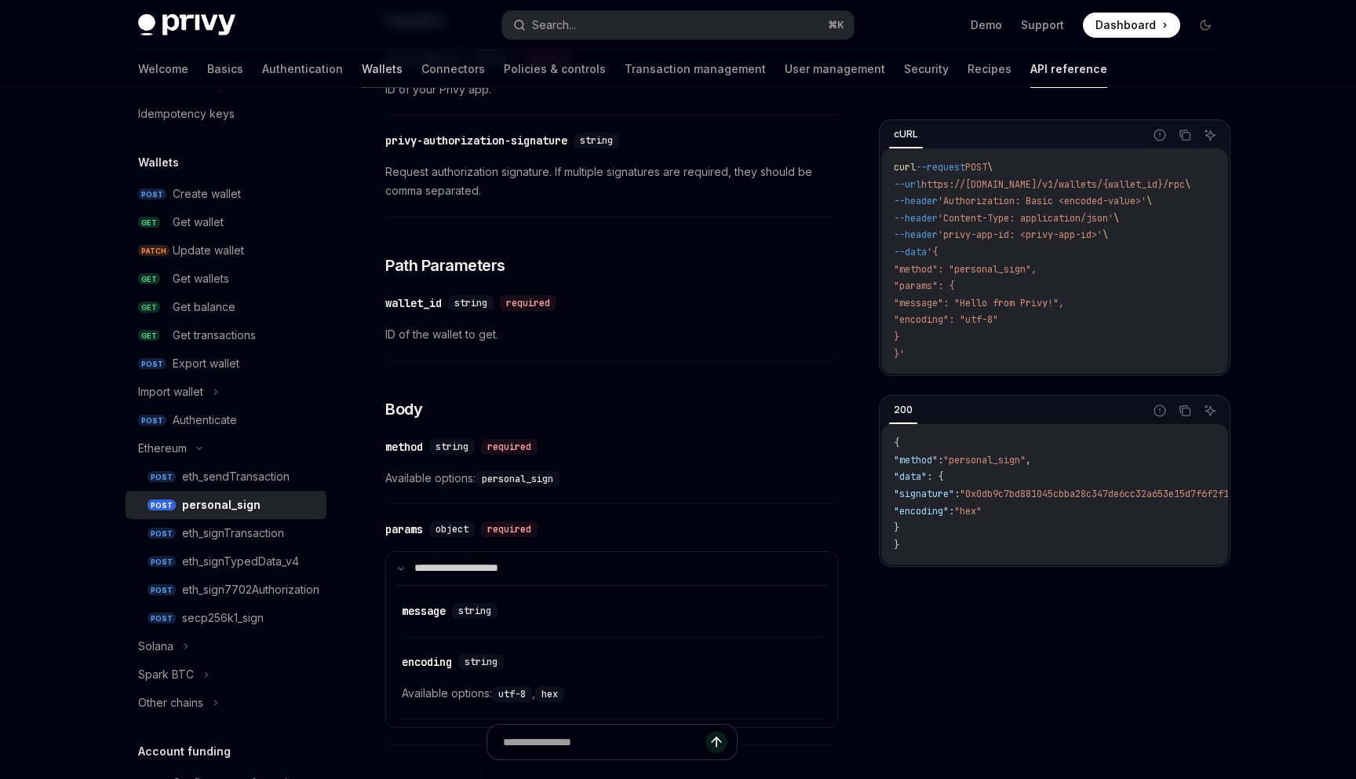
click at [362, 67] on link "Wallets" at bounding box center [382, 69] width 41 height 38
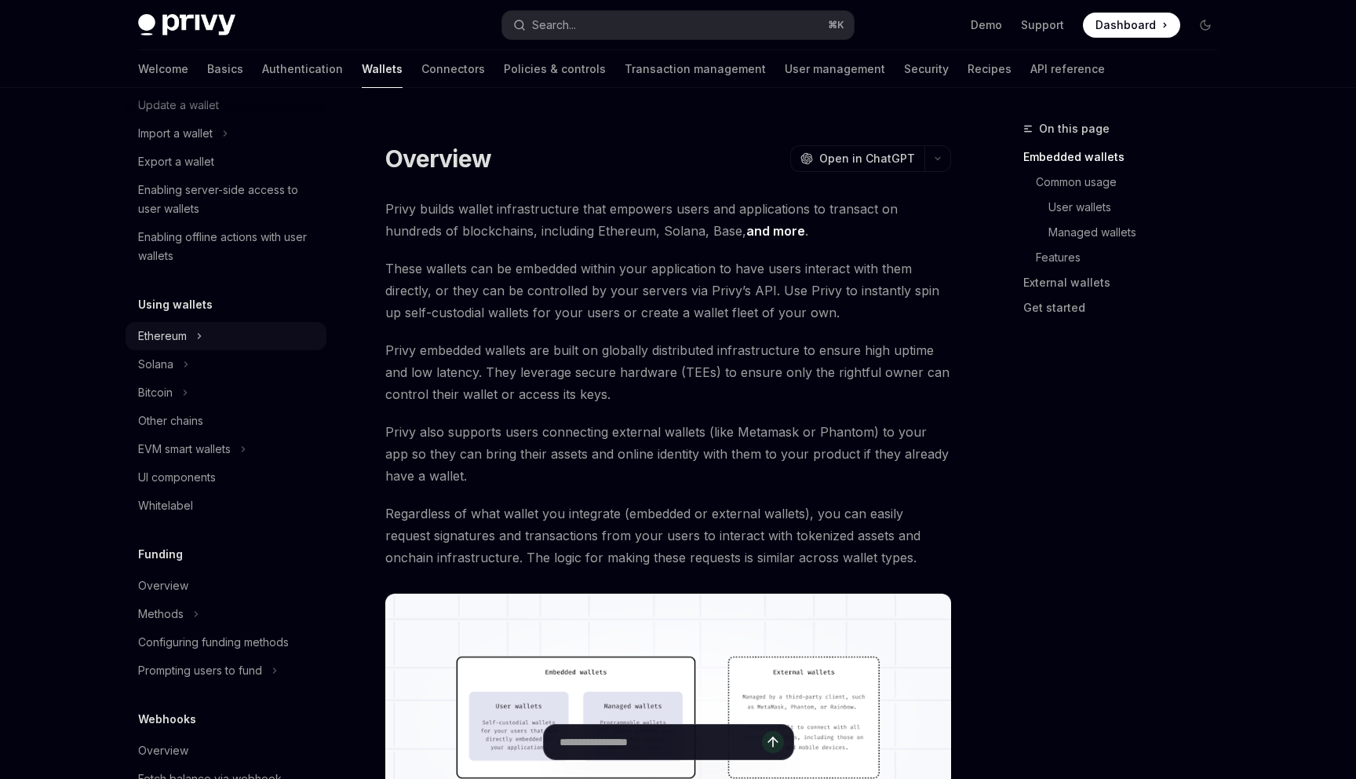
scroll to position [196, 0]
click at [189, 335] on div "Ethereum" at bounding box center [226, 334] width 201 height 28
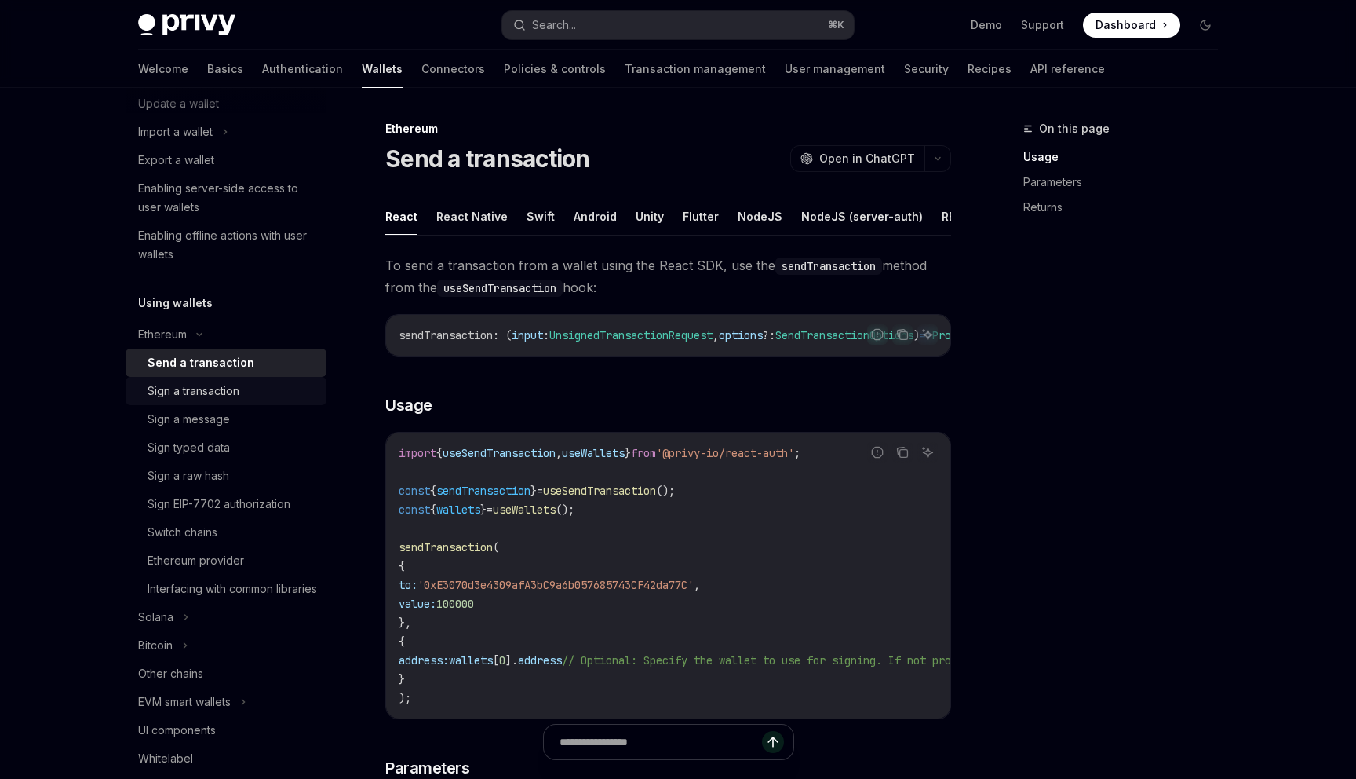
click at [228, 398] on div "Sign a transaction" at bounding box center [194, 390] width 92 height 19
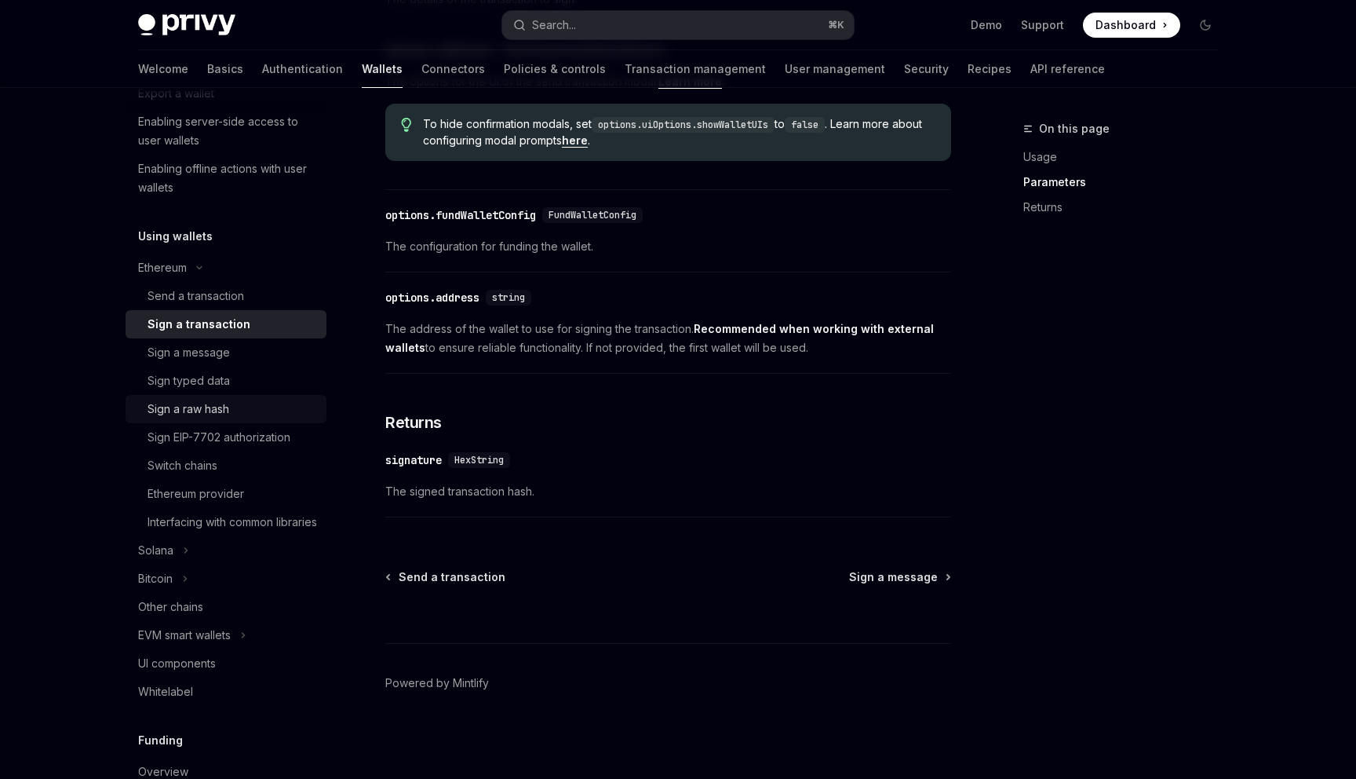
scroll to position [266, 0]
click at [204, 351] on div "Sign a message" at bounding box center [189, 349] width 82 height 19
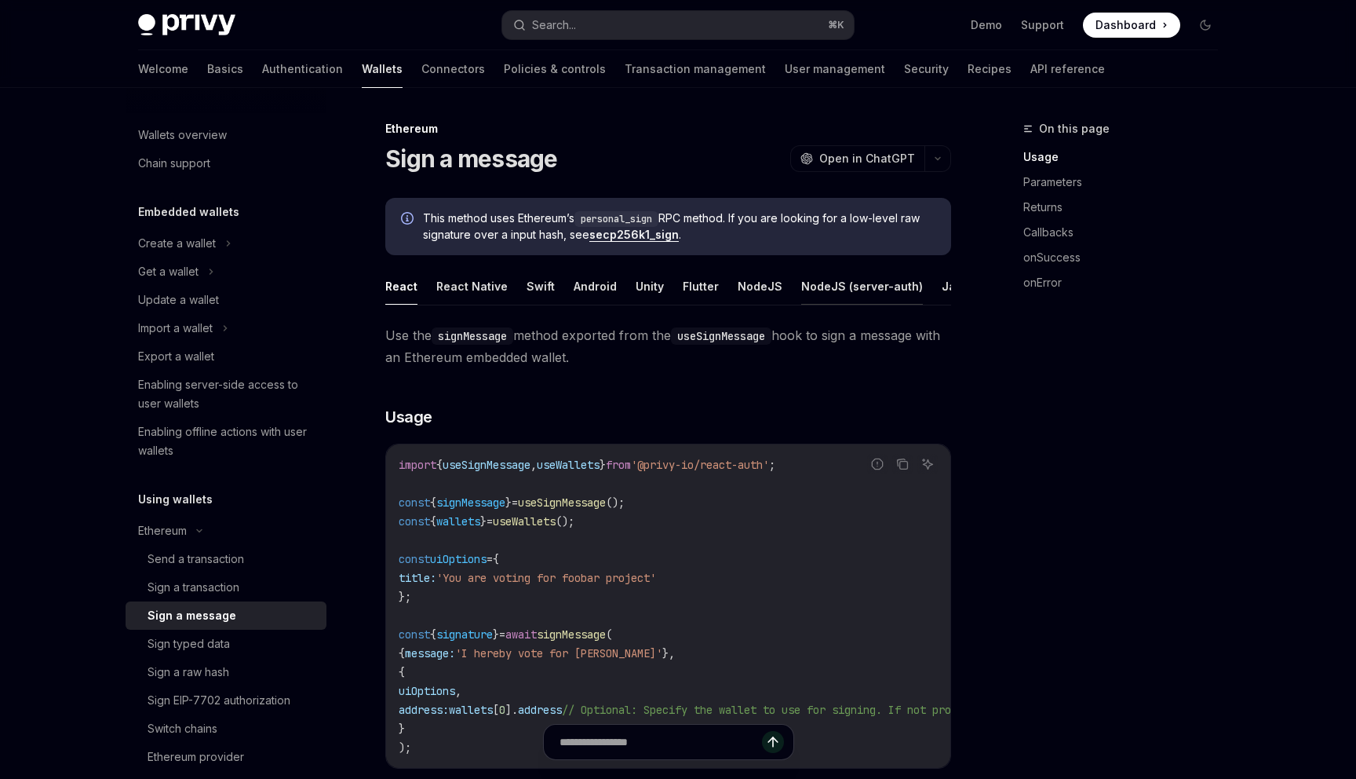
click at [845, 283] on button "NodeJS (server-auth)" at bounding box center [862, 286] width 122 height 37
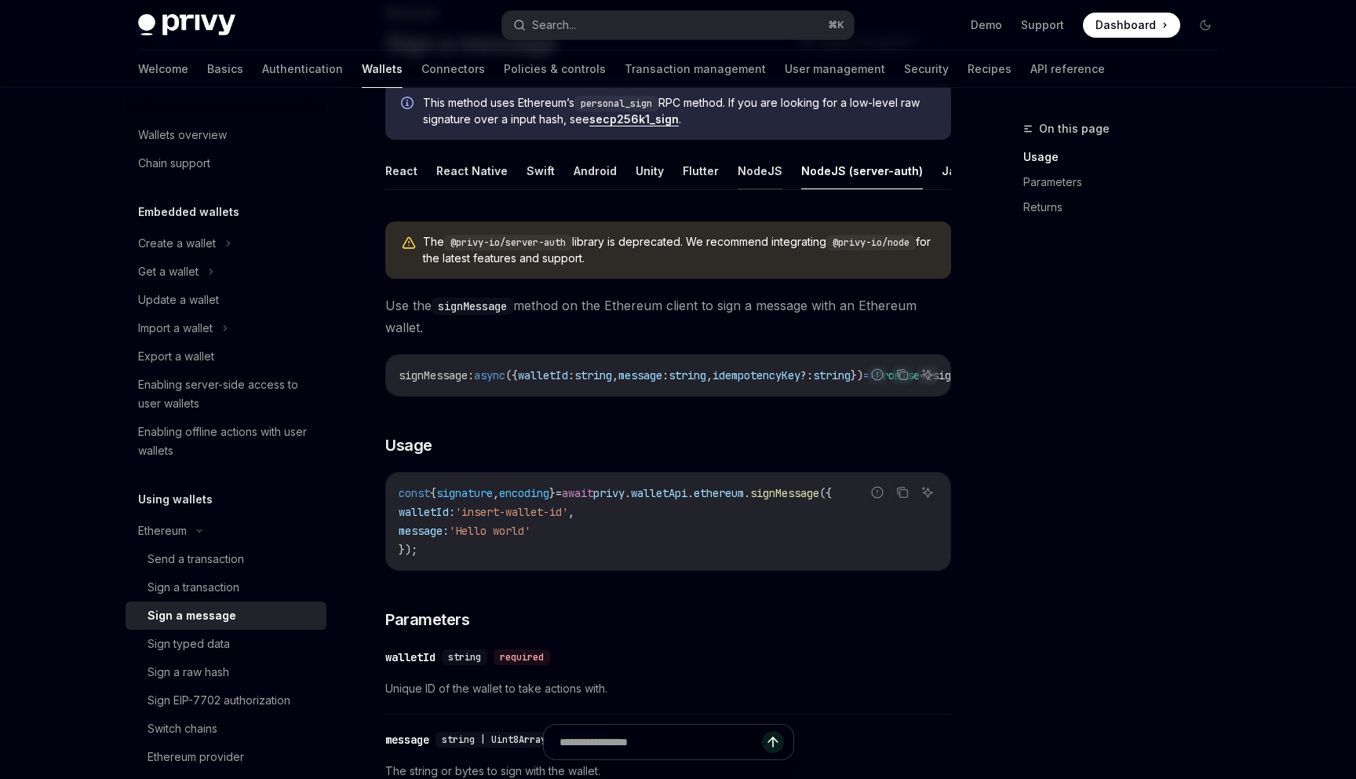
click at [750, 174] on button "NodeJS" at bounding box center [760, 170] width 45 height 37
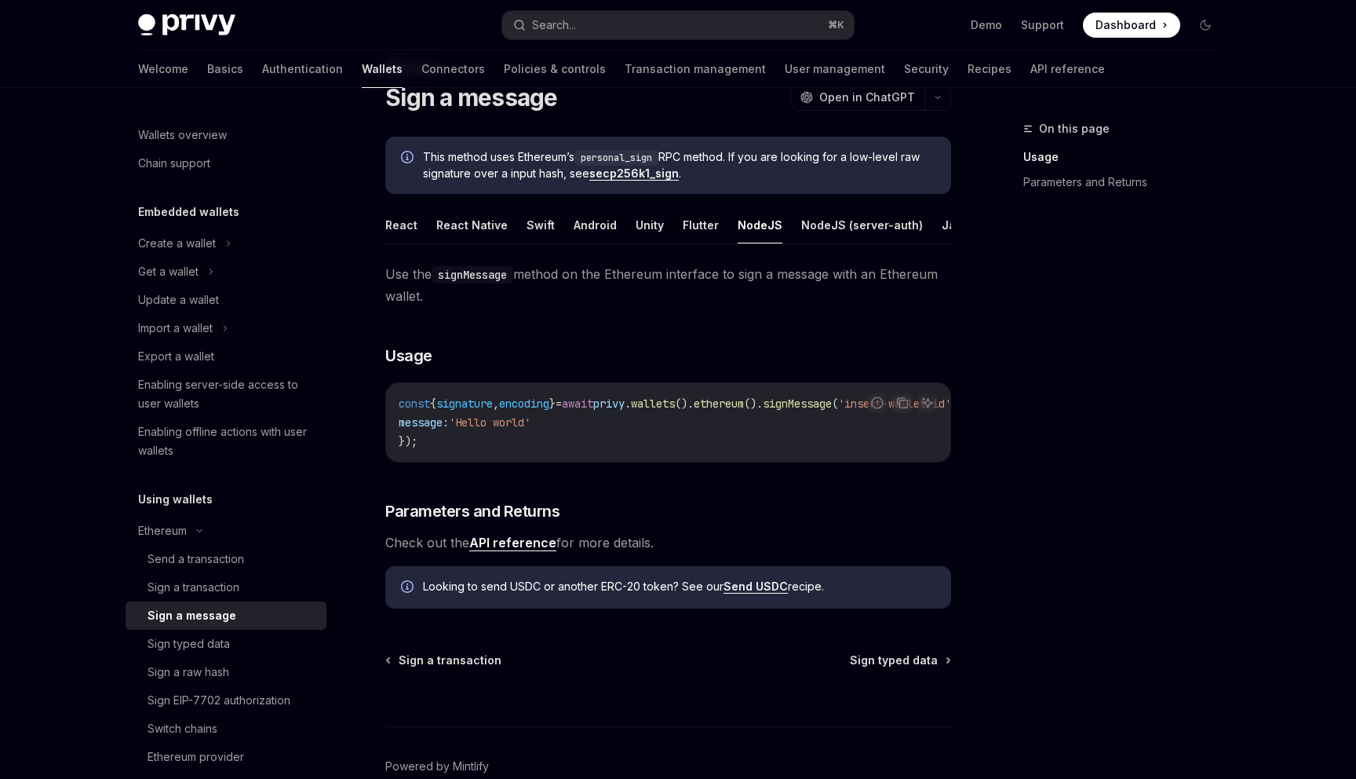
scroll to position [49, 0]
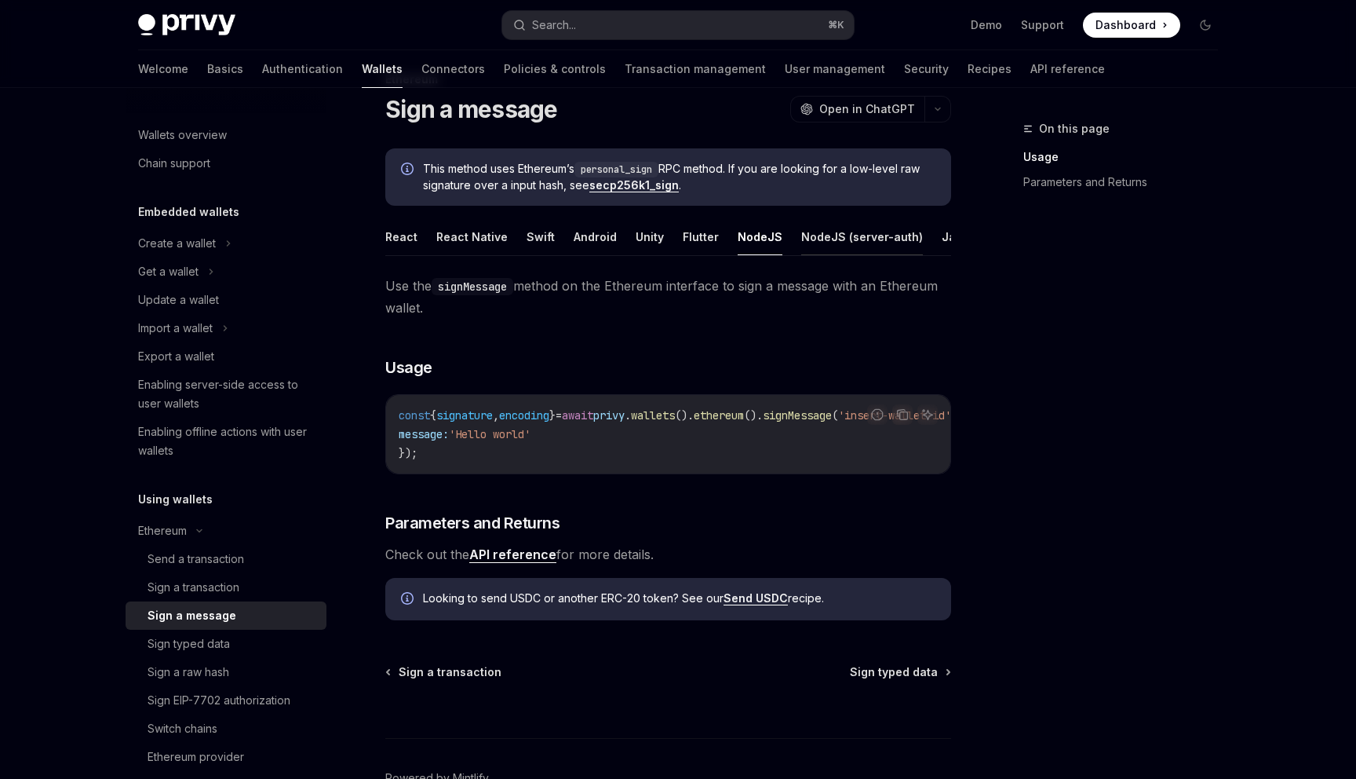
click at [821, 236] on button "NodeJS (server-auth)" at bounding box center [862, 236] width 122 height 37
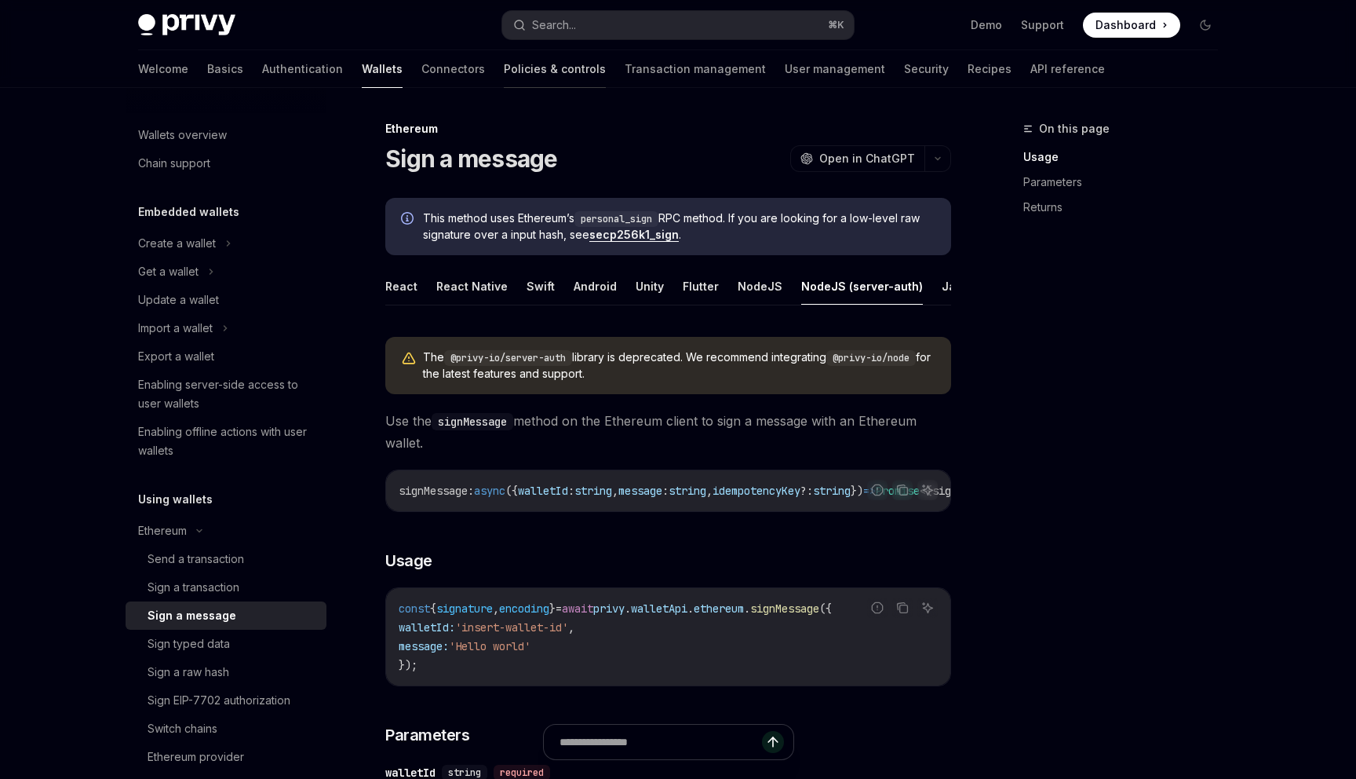
click at [504, 71] on link "Policies & controls" at bounding box center [555, 69] width 102 height 38
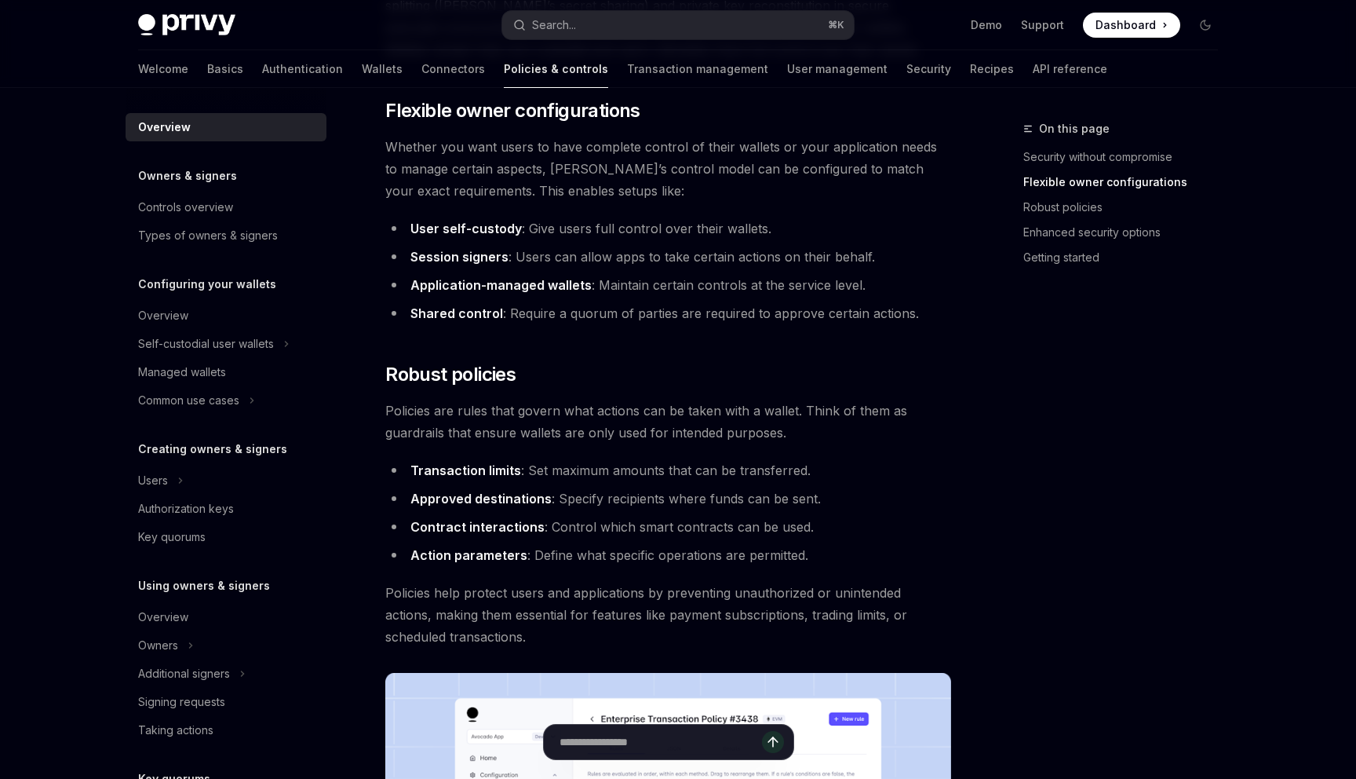
scroll to position [345, 0]
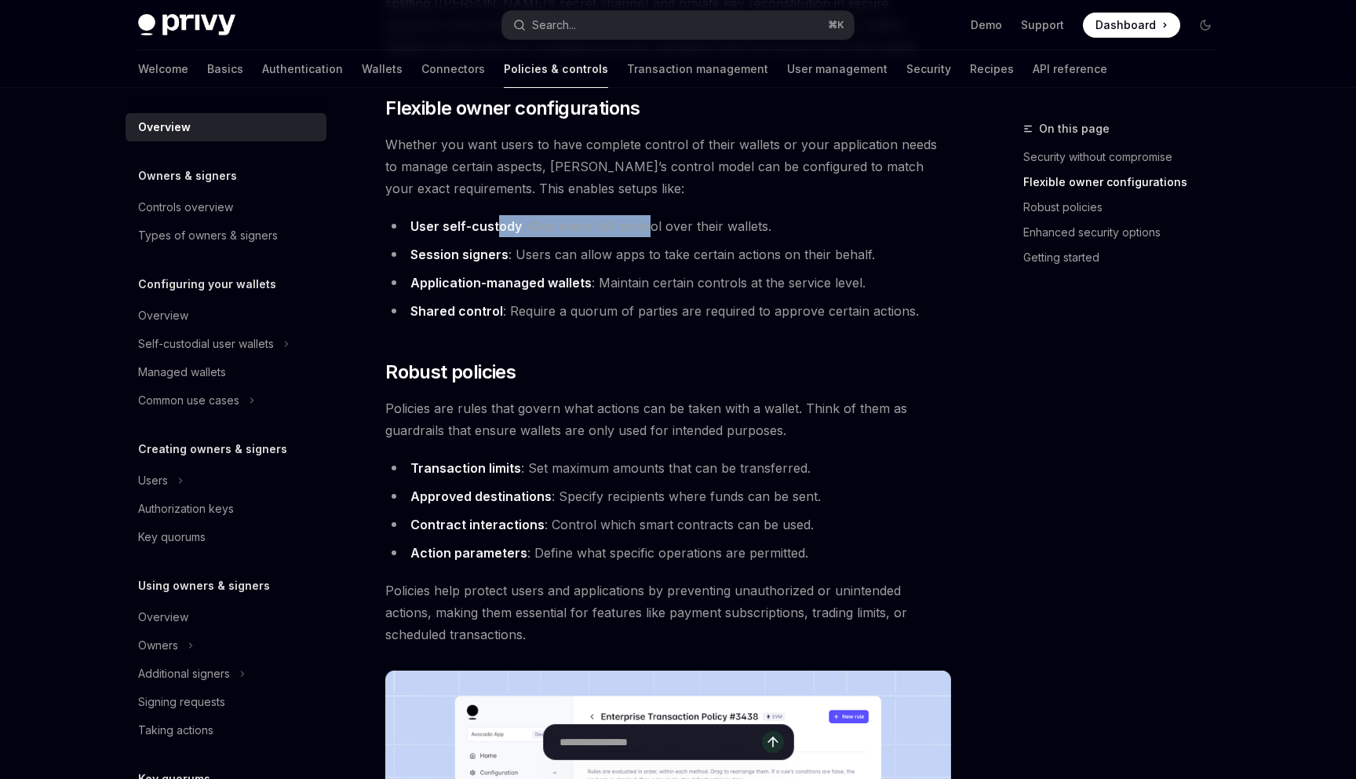
drag, startPoint x: 498, startPoint y: 221, endPoint x: 652, endPoint y: 221, distance: 154.6
click at [650, 221] on li "User self-custody : Give users full control over their wallets." at bounding box center [668, 226] width 566 height 22
drag, startPoint x: 473, startPoint y: 254, endPoint x: 637, endPoint y: 254, distance: 164.0
click at [637, 254] on li "Session signers : Users can allow apps to take certain actions on their behalf." at bounding box center [668, 254] width 566 height 22
click at [639, 254] on li "Session signers : Users can allow apps to take certain actions on their behalf." at bounding box center [668, 254] width 566 height 22
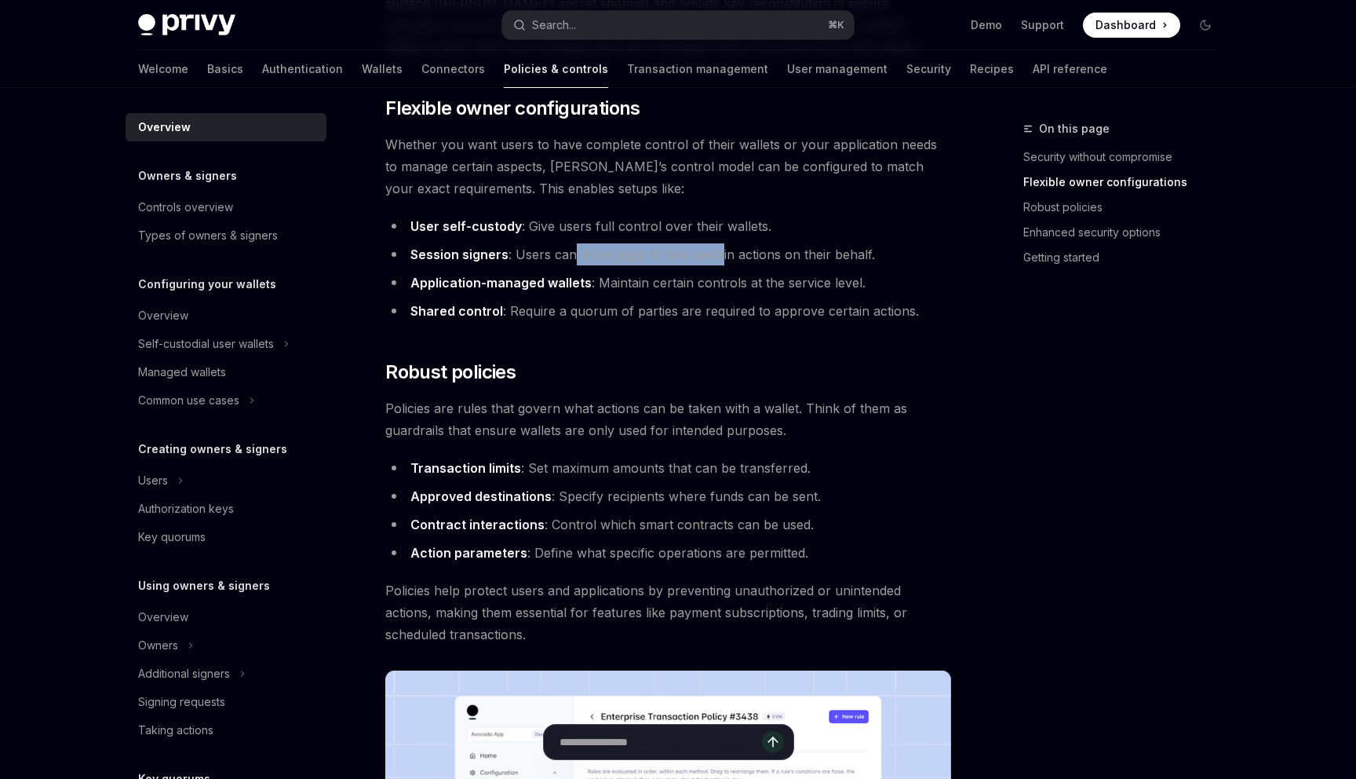
drag, startPoint x: 573, startPoint y: 253, endPoint x: 719, endPoint y: 252, distance: 146.0
click at [718, 253] on li "Session signers : Users can allow apps to take certain actions on their behalf." at bounding box center [668, 254] width 566 height 22
click at [719, 252] on li "Session signers : Users can allow apps to take certain actions on their behalf." at bounding box center [668, 254] width 566 height 22
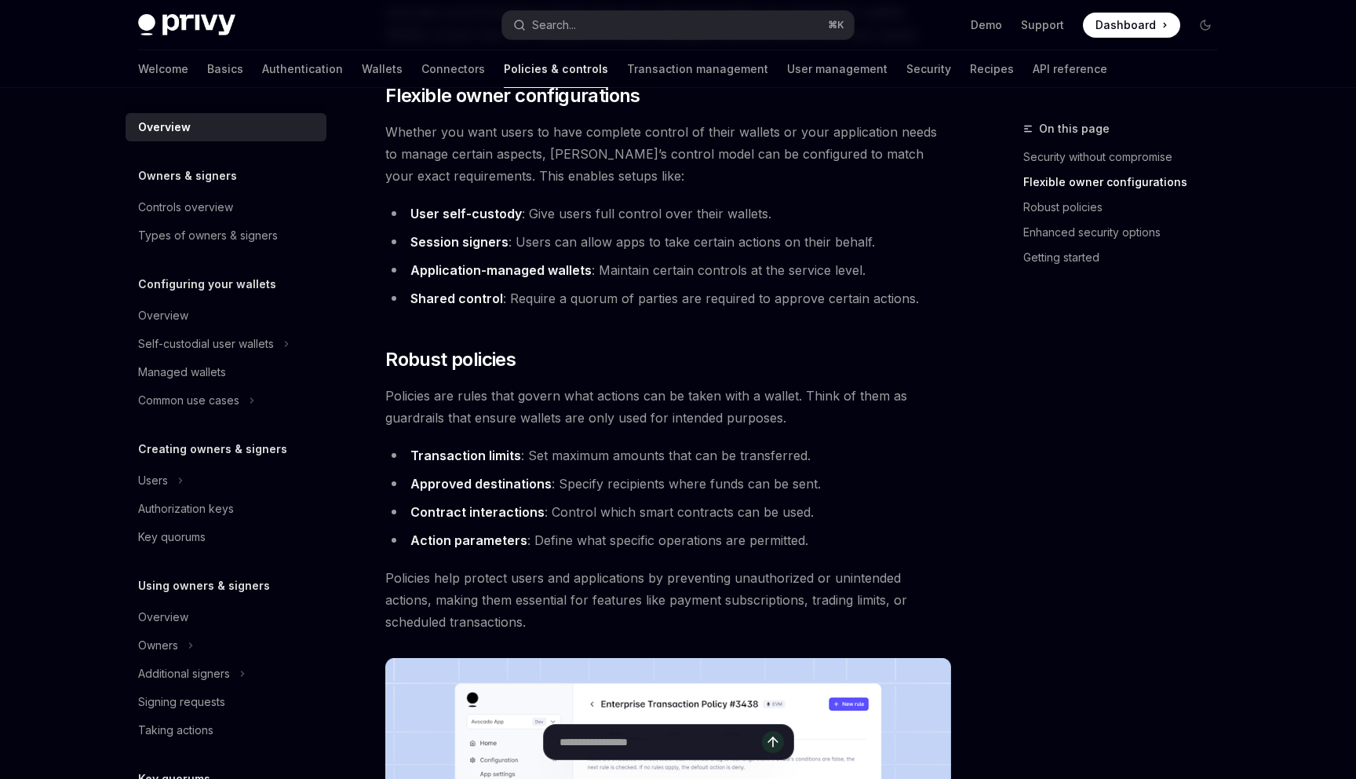
scroll to position [359, 0]
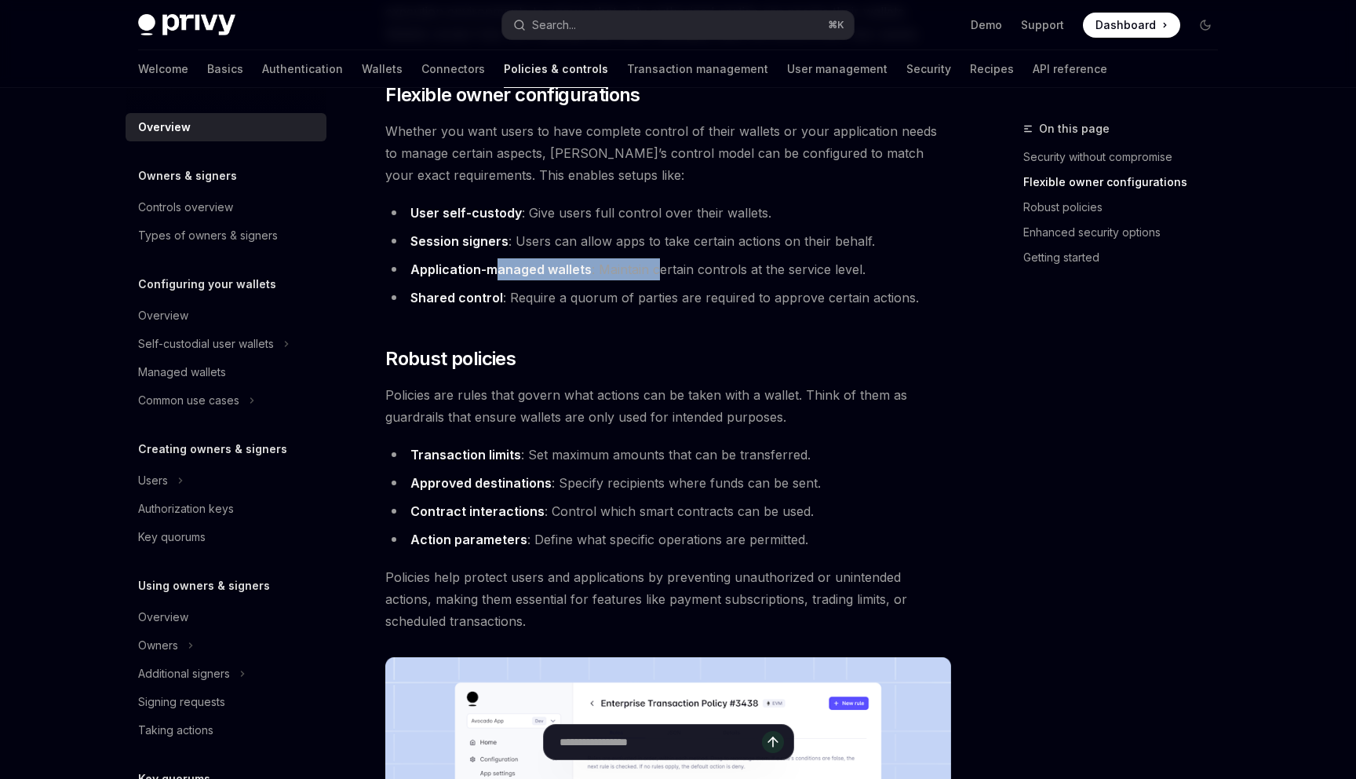
drag, startPoint x: 494, startPoint y: 268, endPoint x: 663, endPoint y: 268, distance: 168.7
click at [661, 268] on li "Application-managed wallets : Maintain certain controls at the service level." at bounding box center [668, 269] width 566 height 22
click at [601, 269] on li "Application-managed wallets : Maintain certain controls at the service level." at bounding box center [668, 269] width 566 height 22
drag, startPoint x: 601, startPoint y: 269, endPoint x: 750, endPoint y: 270, distance: 148.3
click at [750, 270] on li "Application-managed wallets : Maintain certain controls at the service level." at bounding box center [668, 269] width 566 height 22
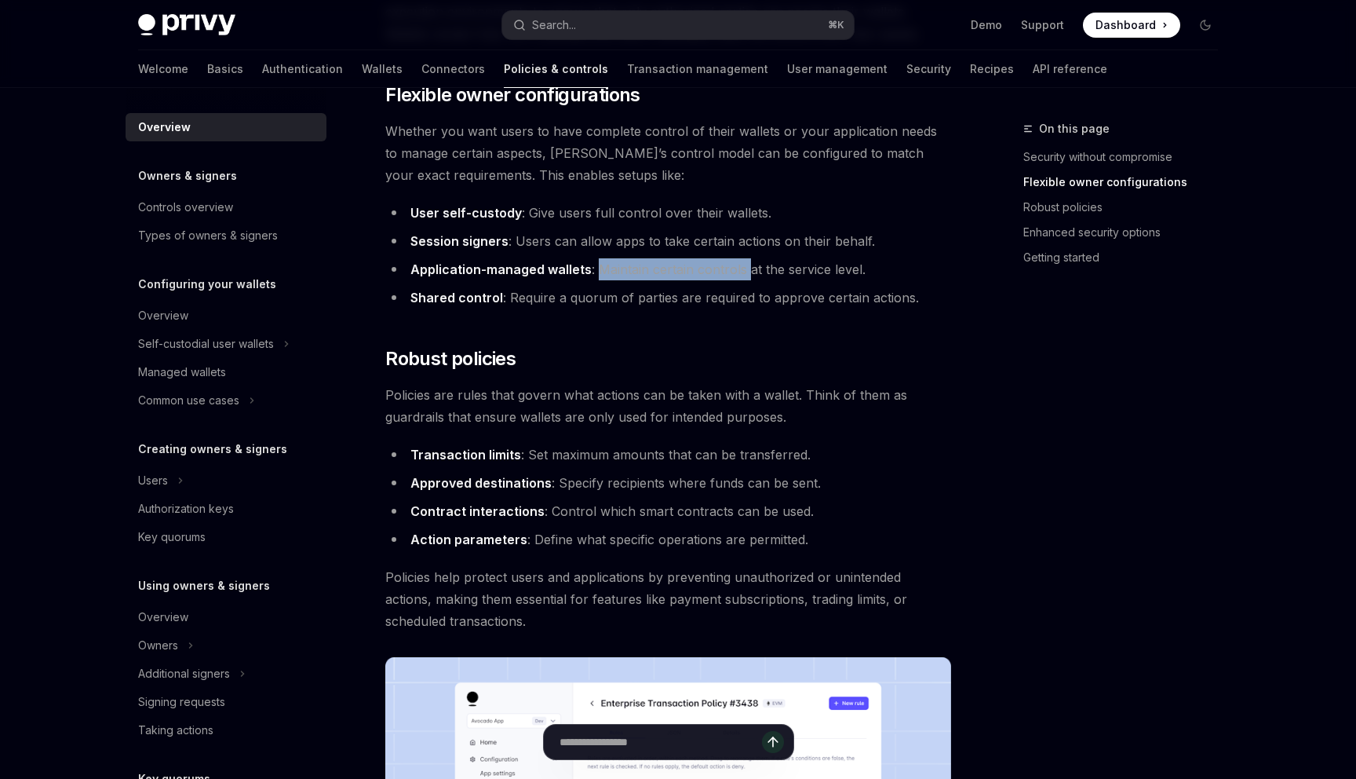
click at [750, 270] on li "Application-managed wallets : Maintain certain controls at the service level." at bounding box center [668, 269] width 566 height 22
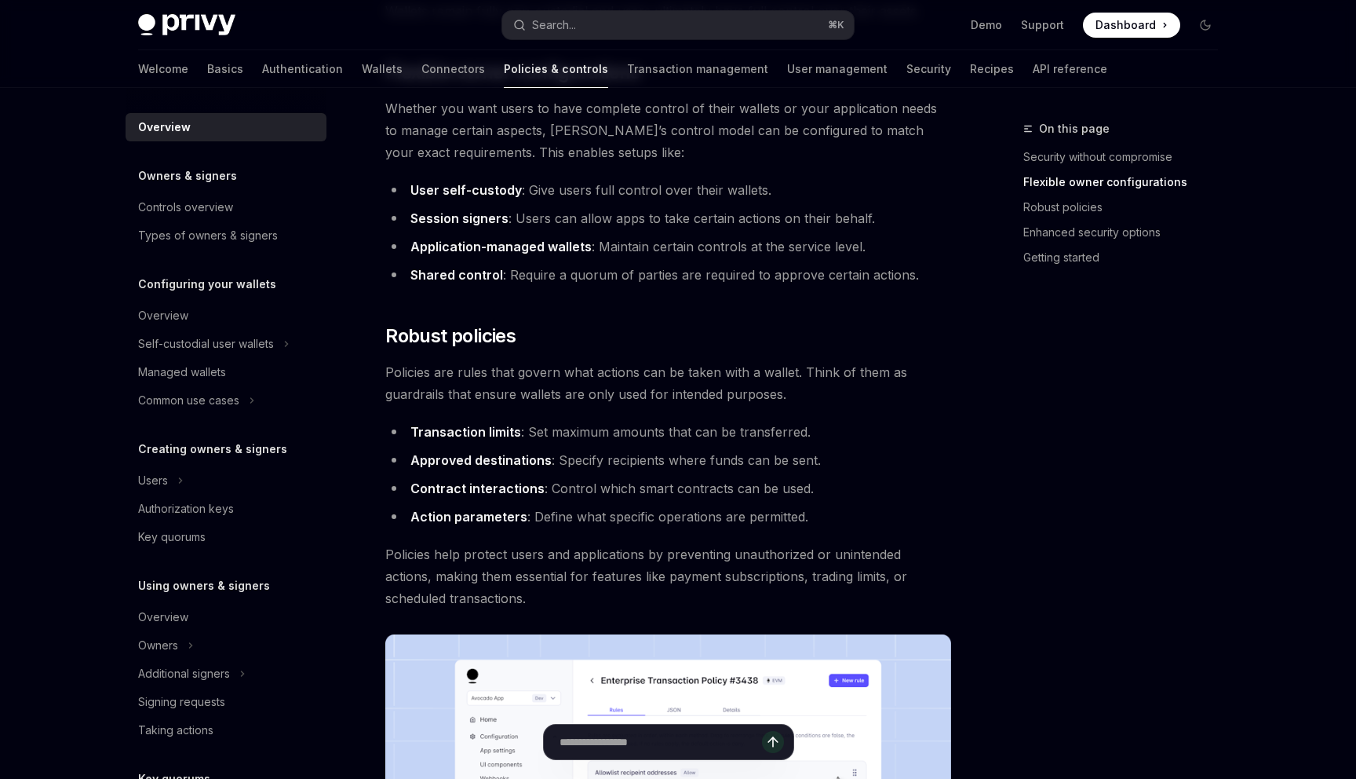
scroll to position [385, 0]
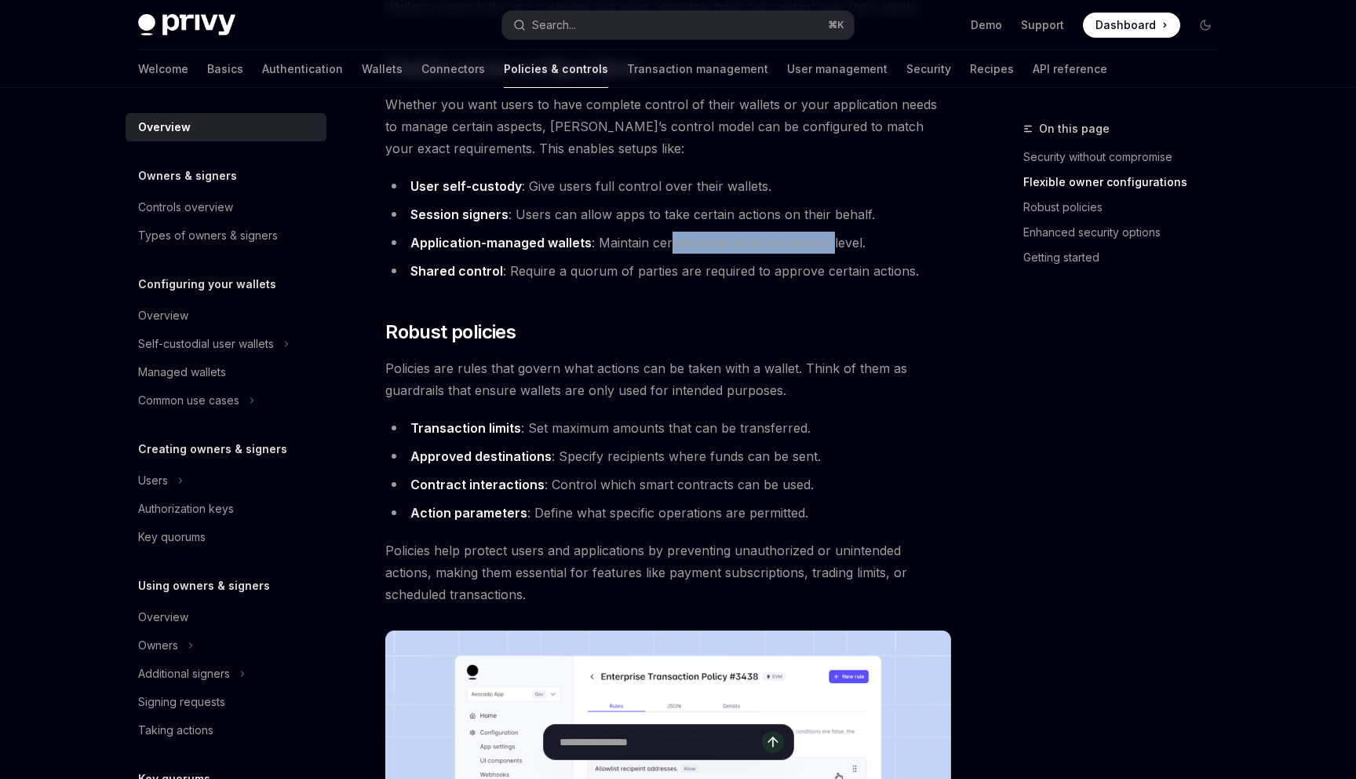
drag, startPoint x: 673, startPoint y: 241, endPoint x: 833, endPoint y: 241, distance: 160.1
click at [833, 241] on li "Application-managed wallets : Maintain certain controls at the service level." at bounding box center [668, 243] width 566 height 22
click at [832, 241] on li "Application-managed wallets : Maintain certain controls at the service level." at bounding box center [668, 243] width 566 height 22
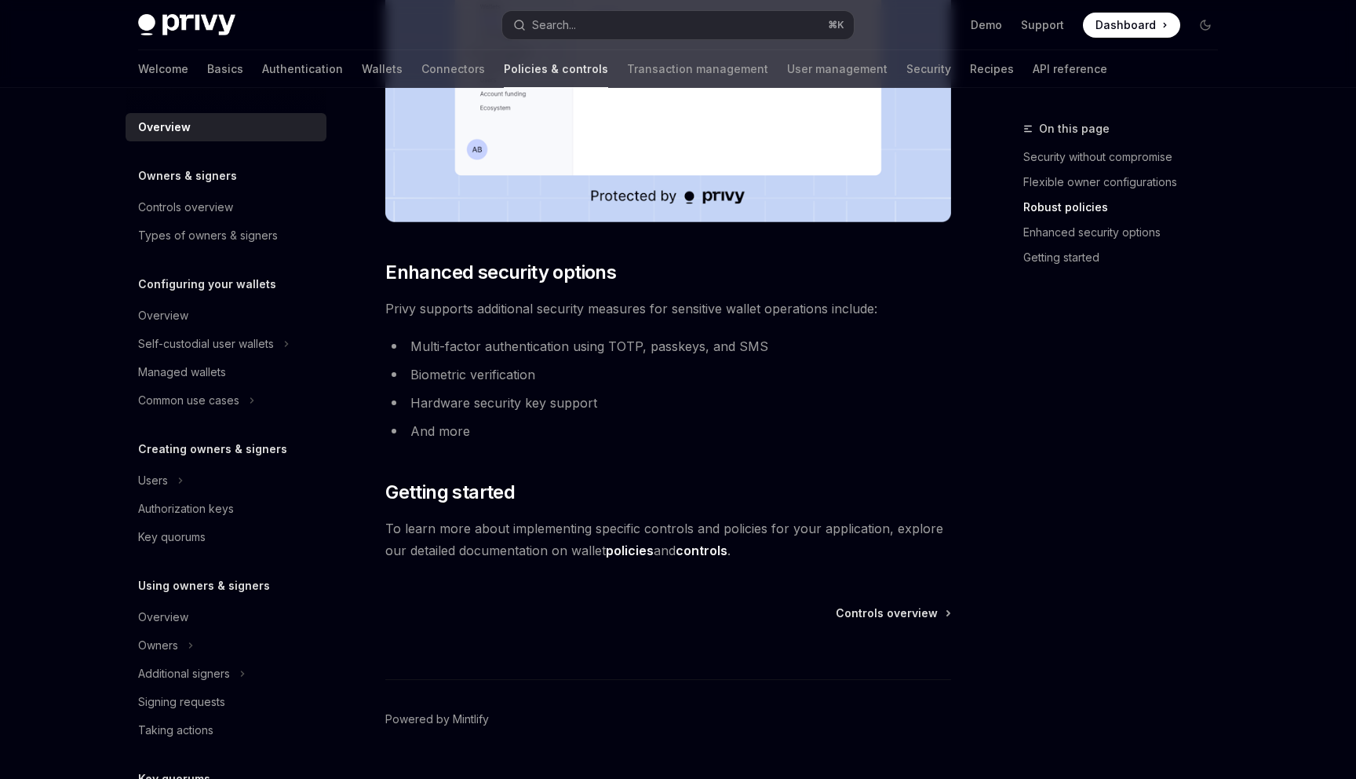
scroll to position [1234, 0]
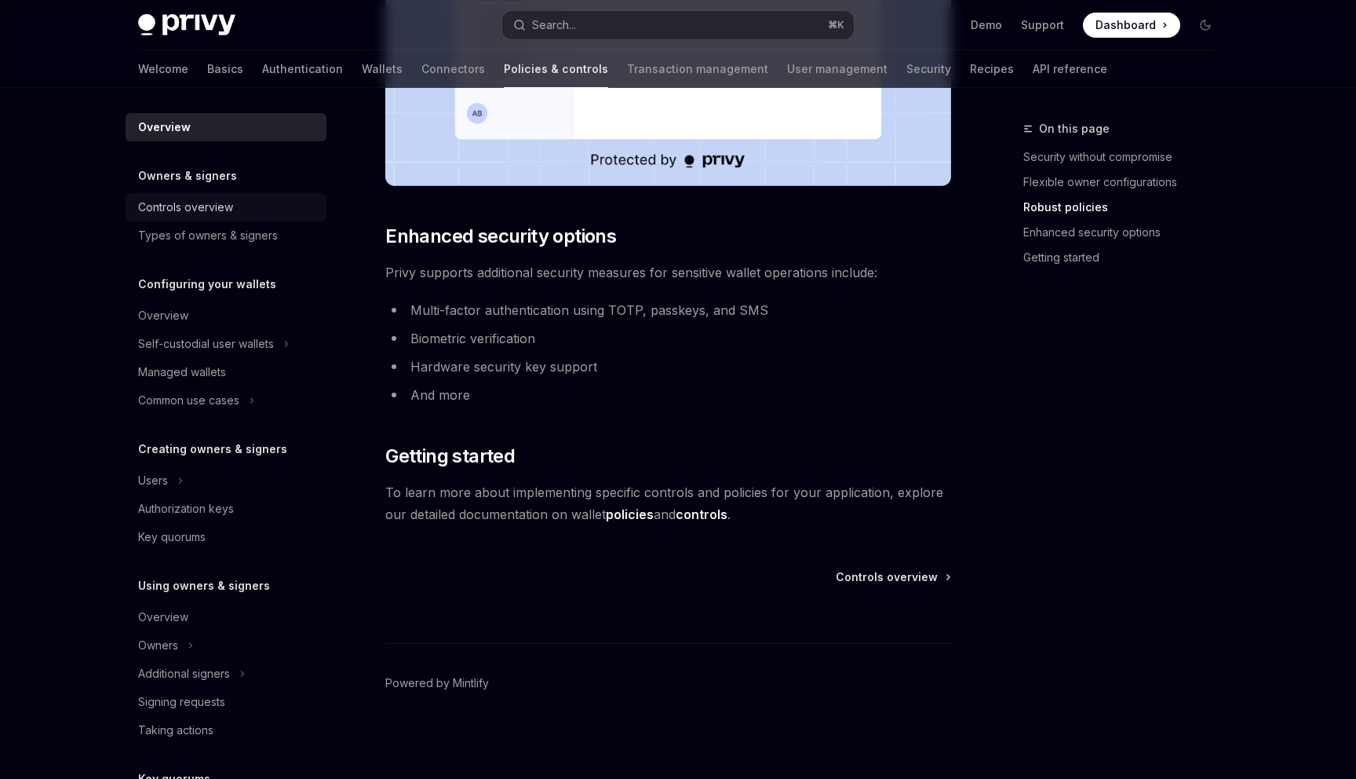
click at [202, 204] on div "Controls overview" at bounding box center [185, 207] width 95 height 19
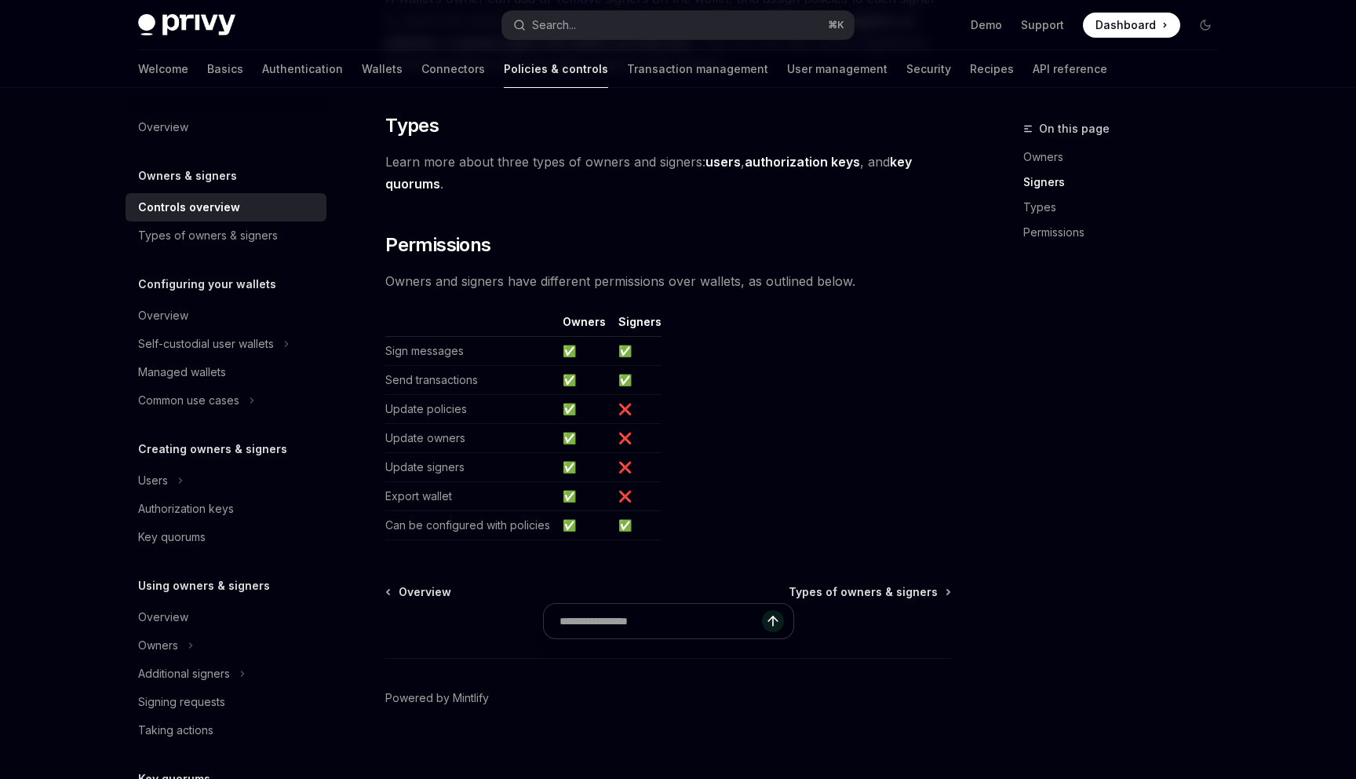
scroll to position [1227, 0]
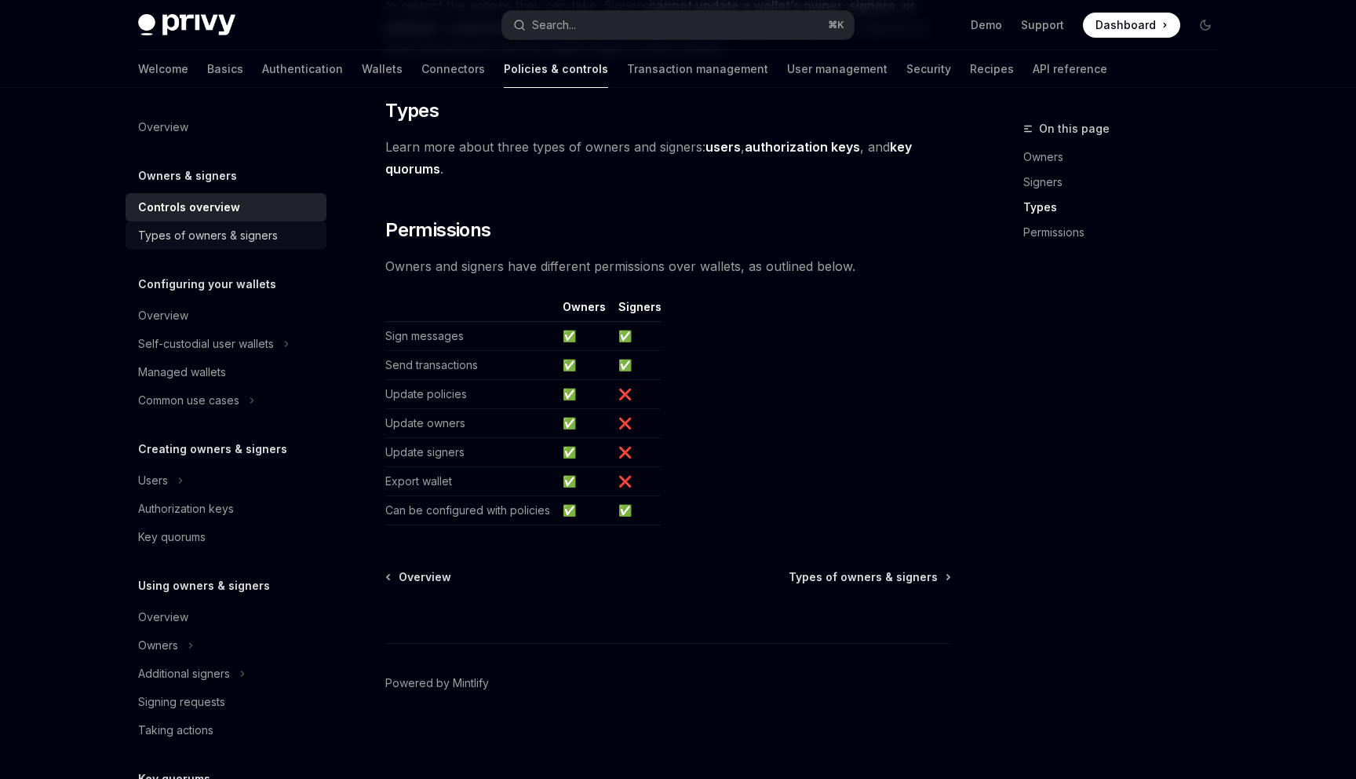
click at [234, 239] on div "Types of owners & signers" at bounding box center [208, 235] width 140 height 19
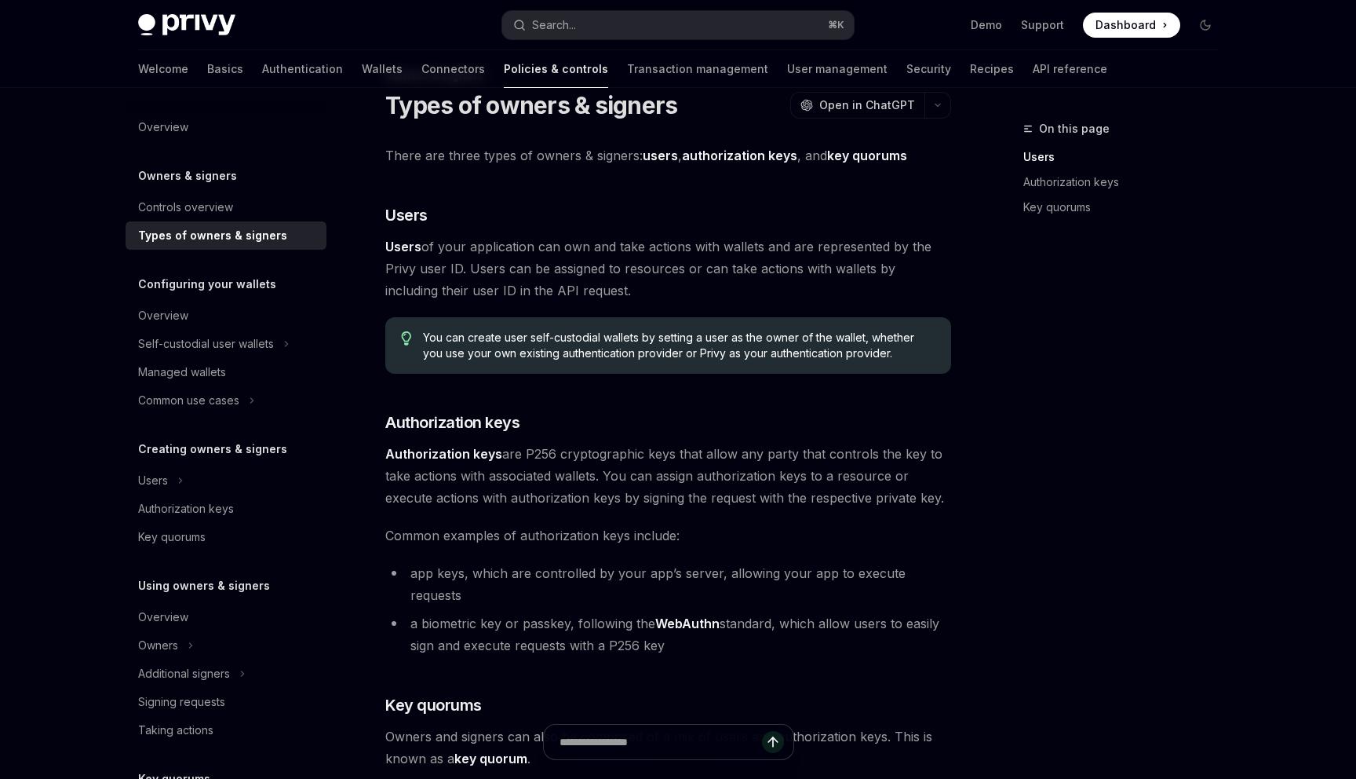
scroll to position [55, 0]
click at [192, 318] on div "Overview" at bounding box center [227, 315] width 179 height 19
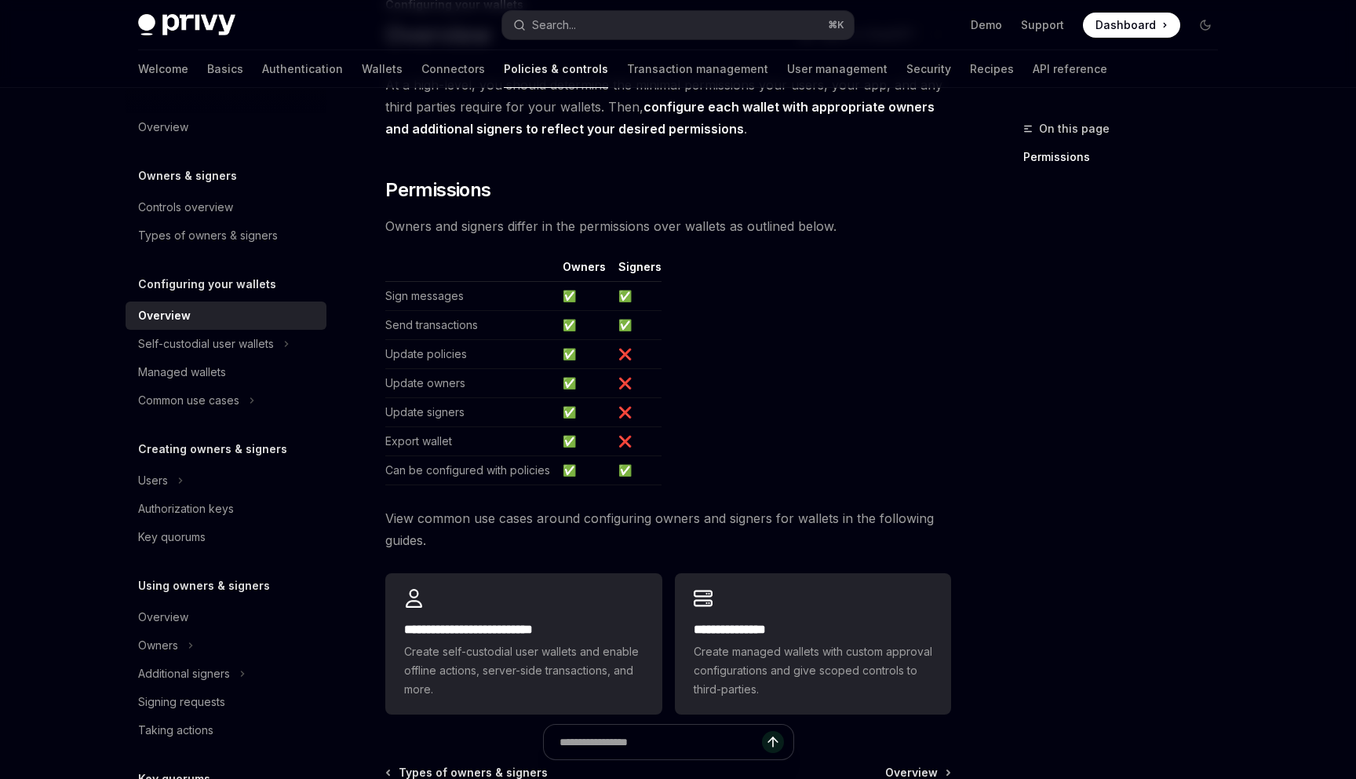
scroll to position [319, 0]
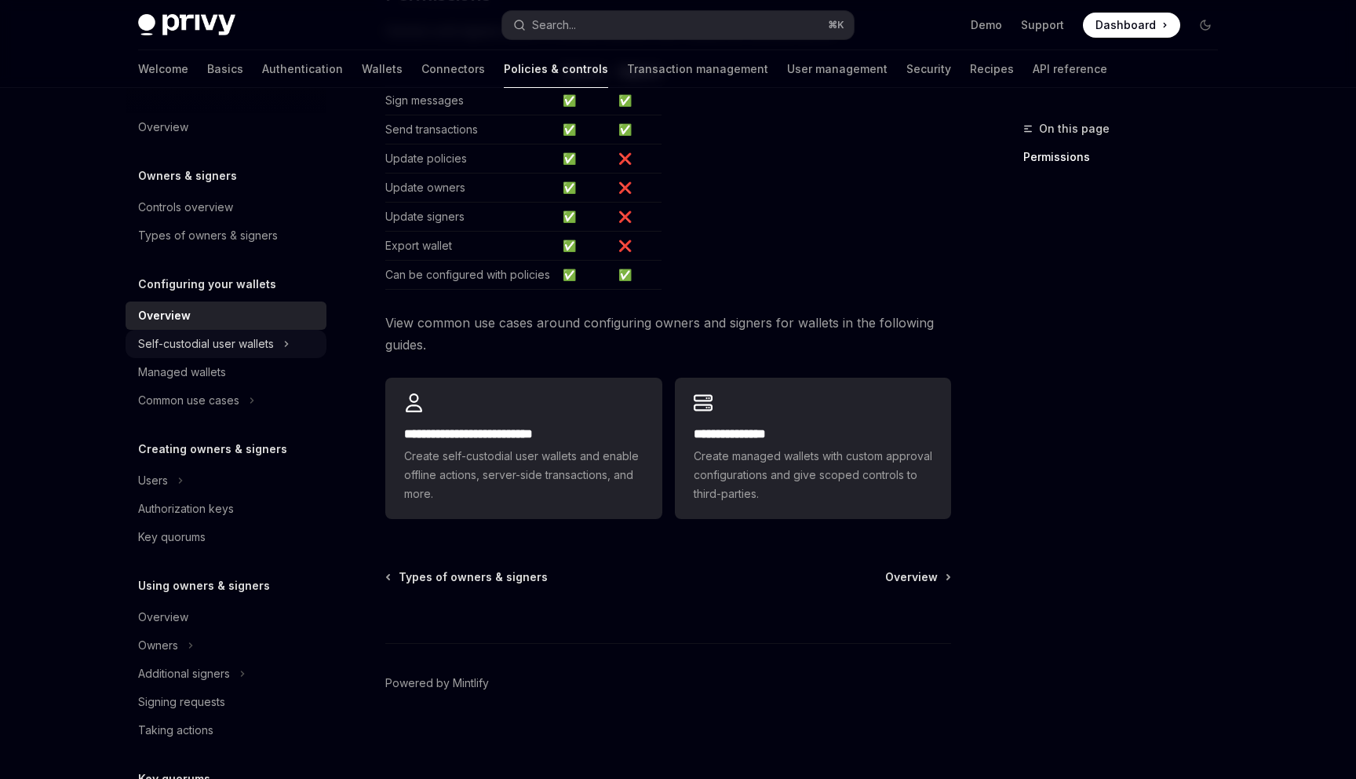
click at [199, 346] on div "Self-custodial user wallets" at bounding box center [206, 343] width 136 height 19
type textarea "*"
